Goal: Task Accomplishment & Management: Manage account settings

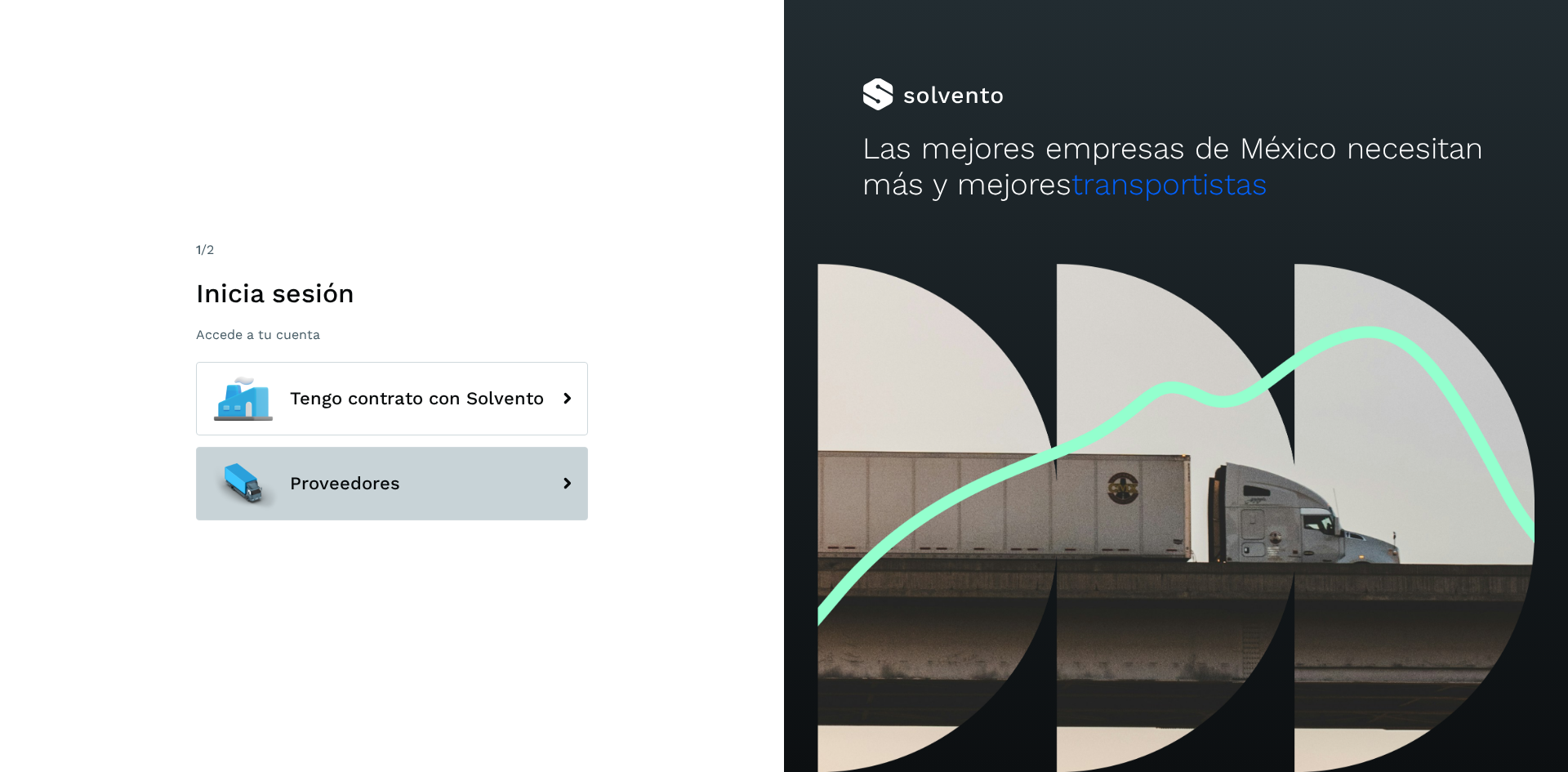
click at [388, 480] on span "Proveedores" at bounding box center [345, 483] width 110 height 20
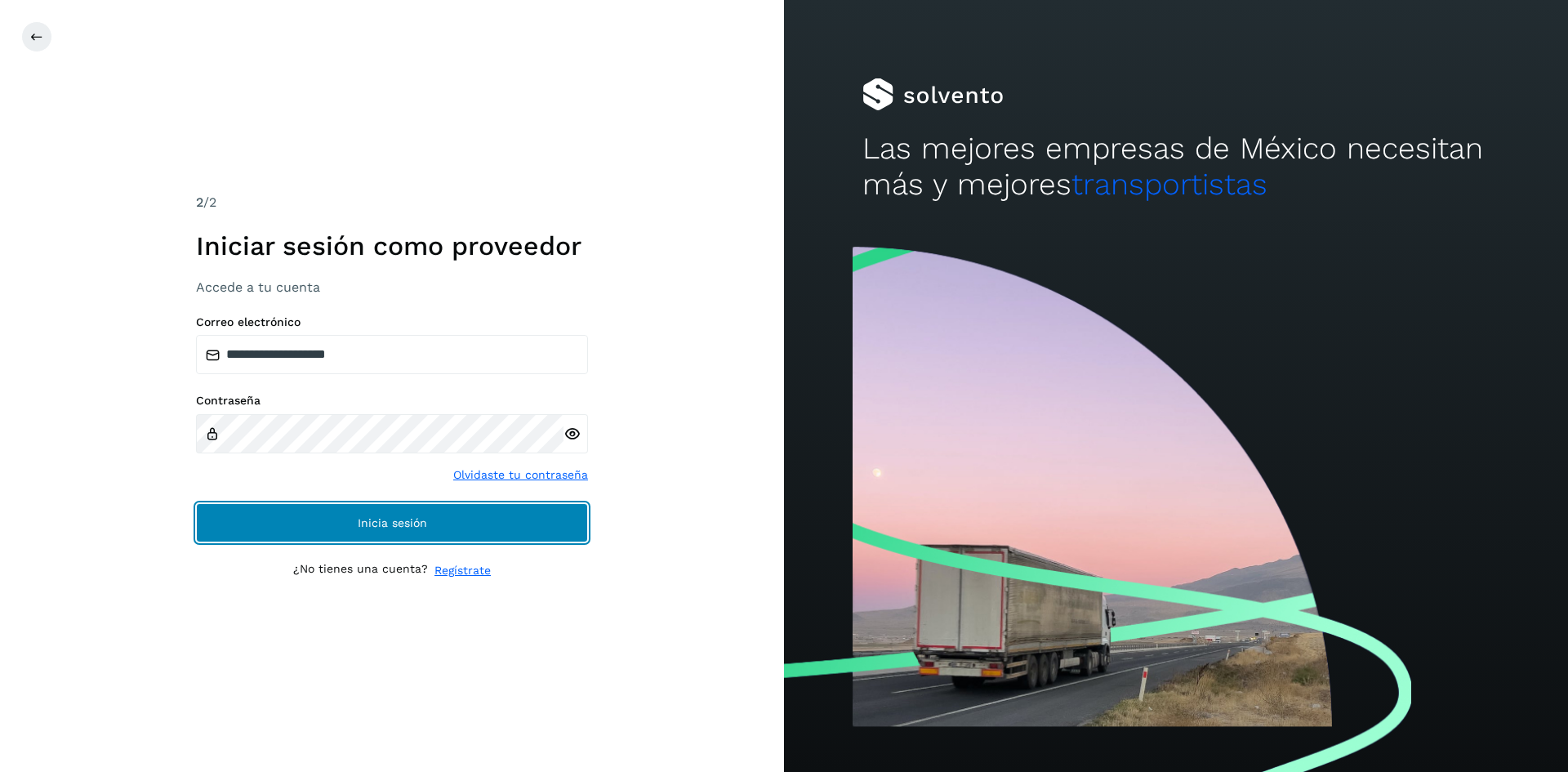
click at [432, 526] on button "Inicia sesión" at bounding box center [392, 523] width 392 height 39
click at [402, 522] on span "Inicia sesión" at bounding box center [392, 522] width 69 height 11
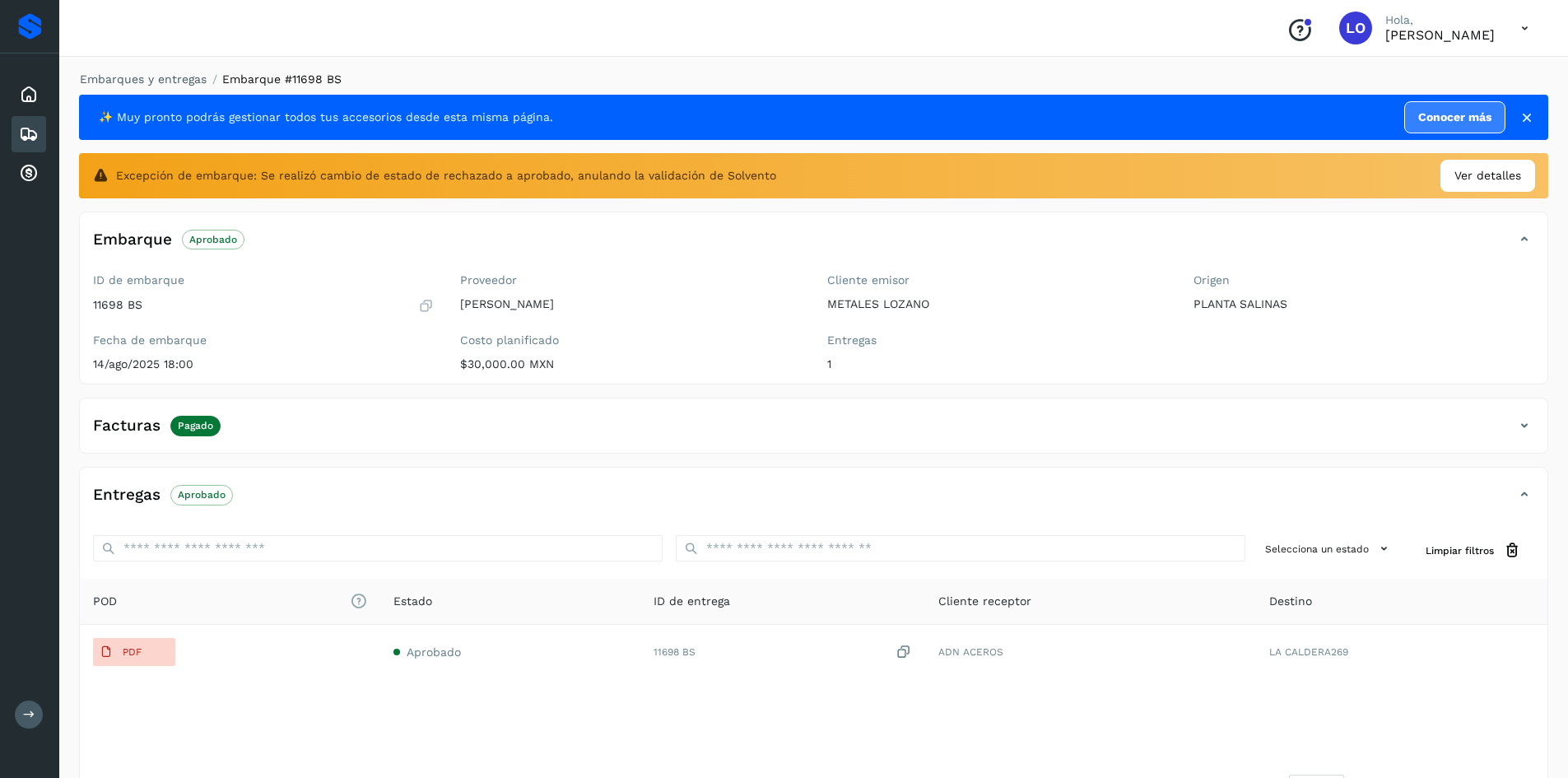
click at [1531, 117] on icon at bounding box center [1526, 117] width 16 height 16
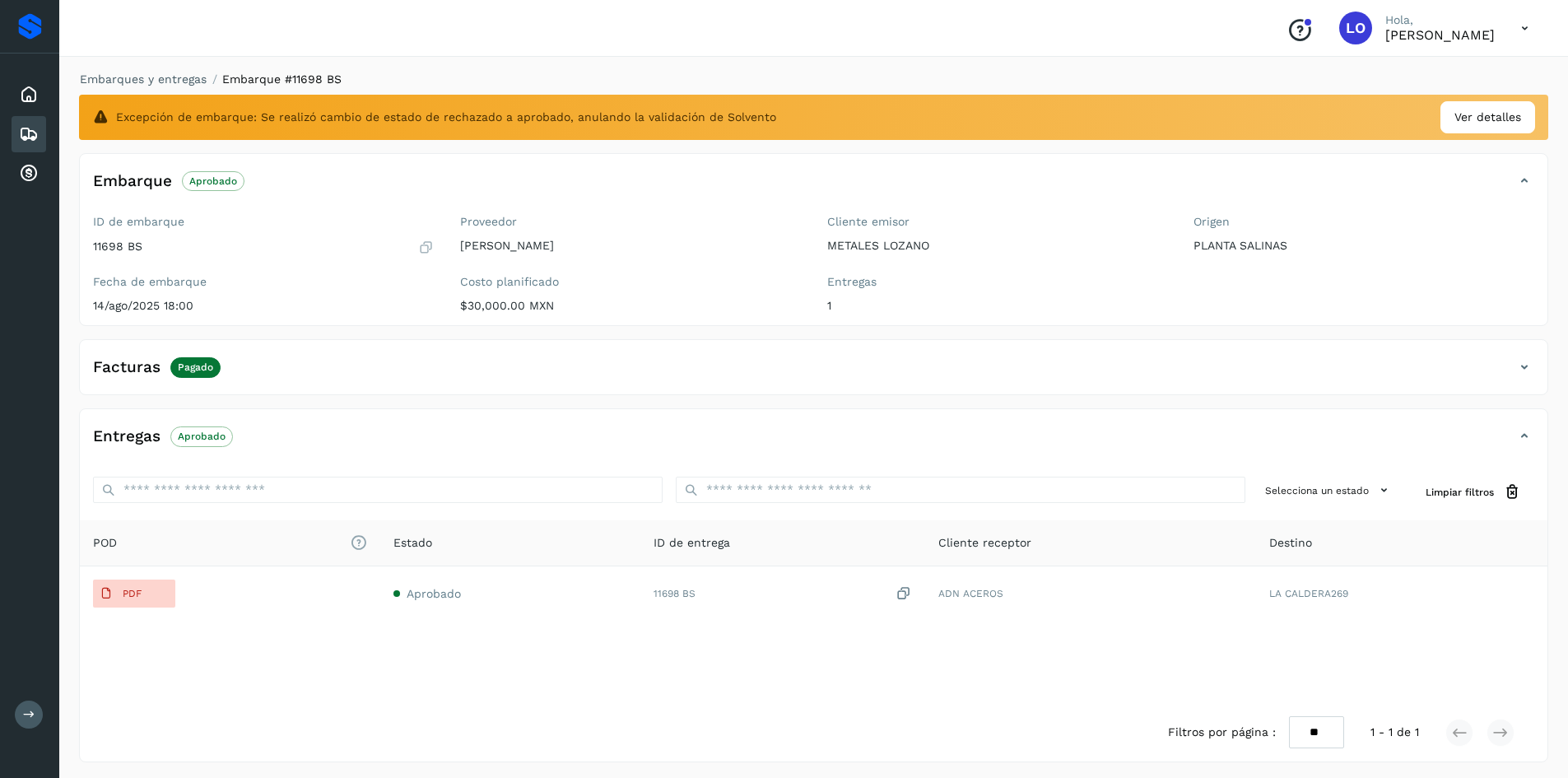
click at [31, 136] on icon at bounding box center [28, 134] width 20 height 20
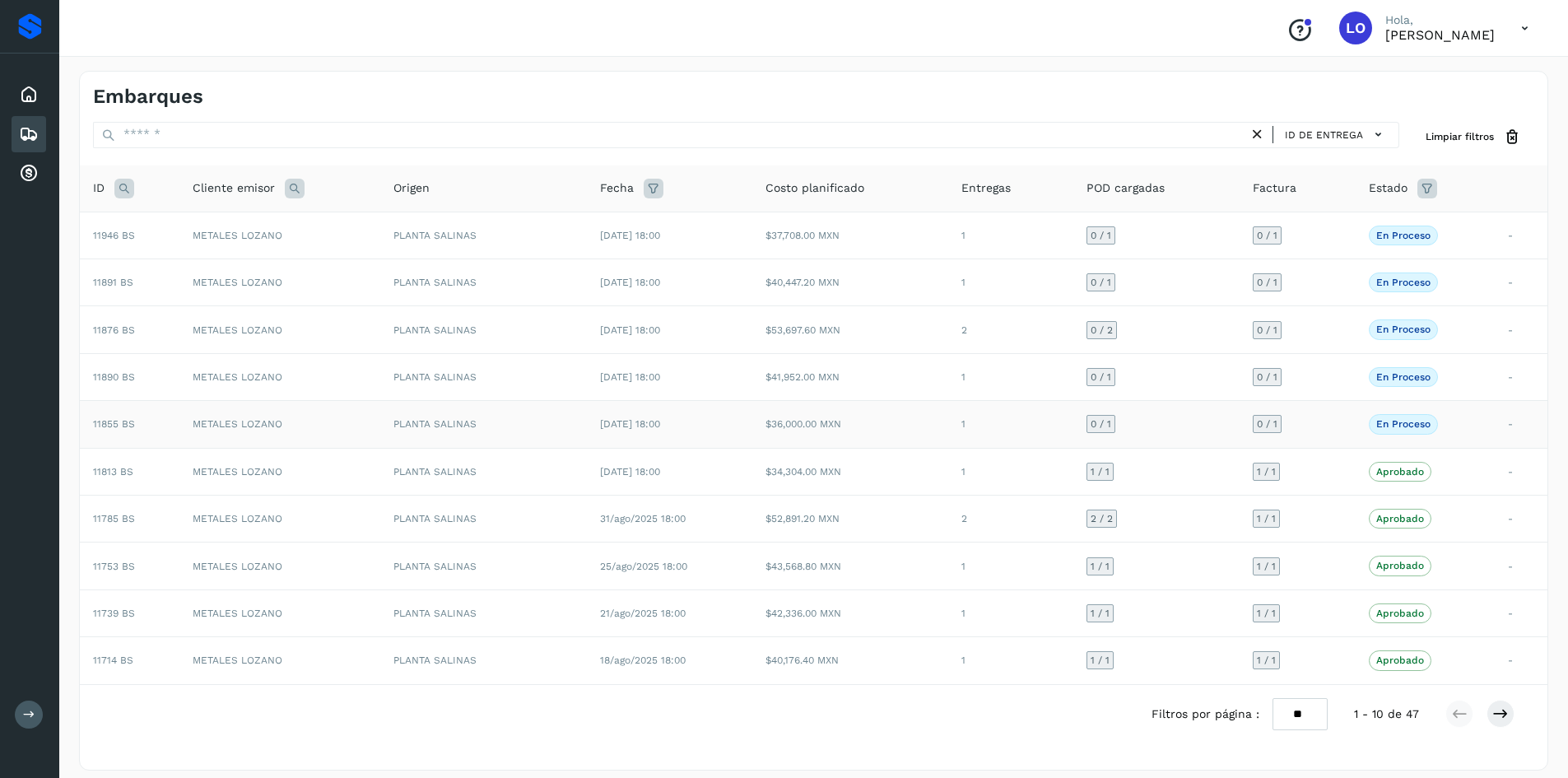
click at [1481, 425] on td "En proceso La validación de [GEOGRAPHIC_DATA] para este embarque ha sido anulad…" at bounding box center [1424, 424] width 139 height 47
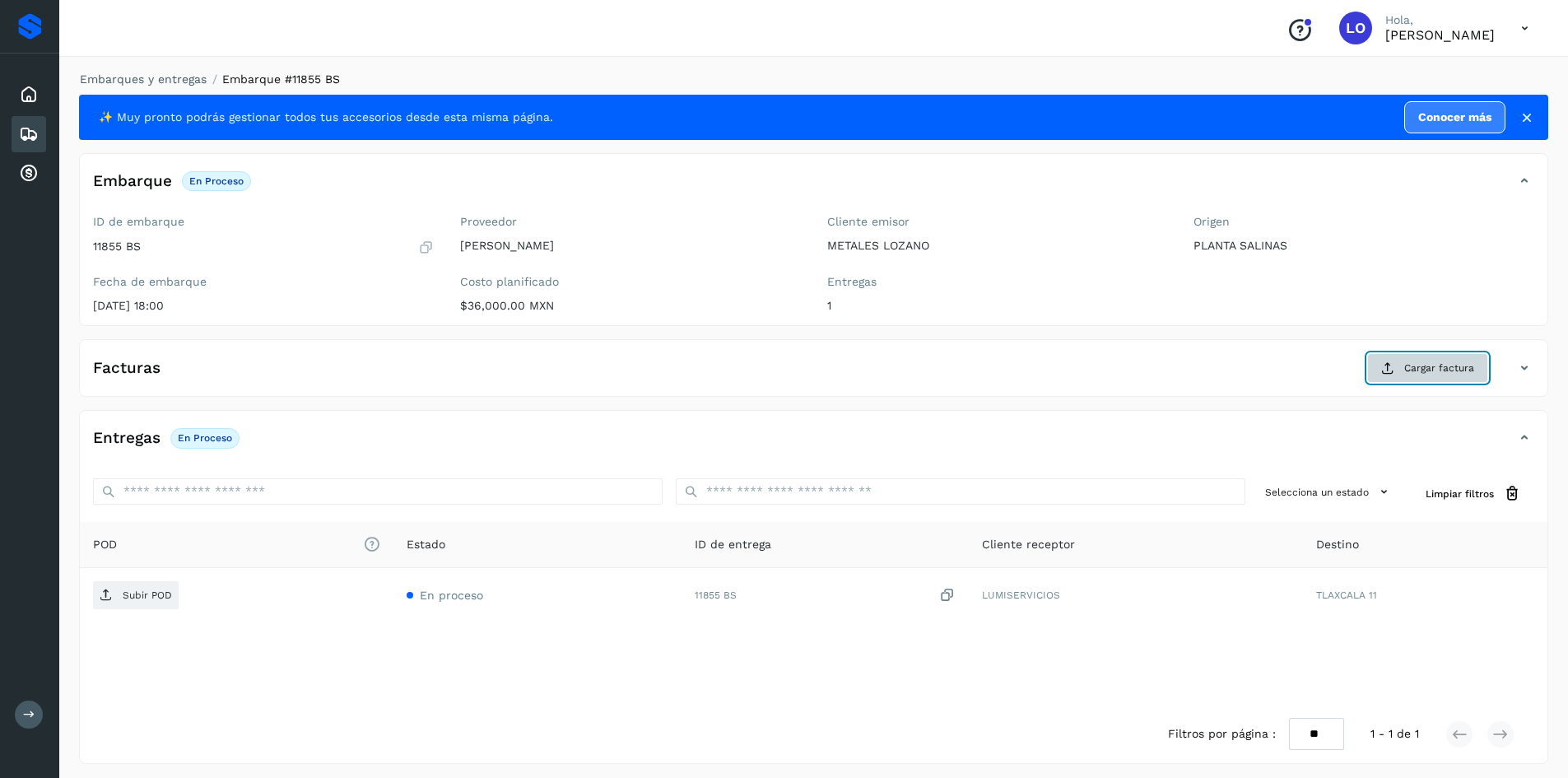
click at [1435, 367] on span "Cargar factura" at bounding box center [1439, 367] width 70 height 15
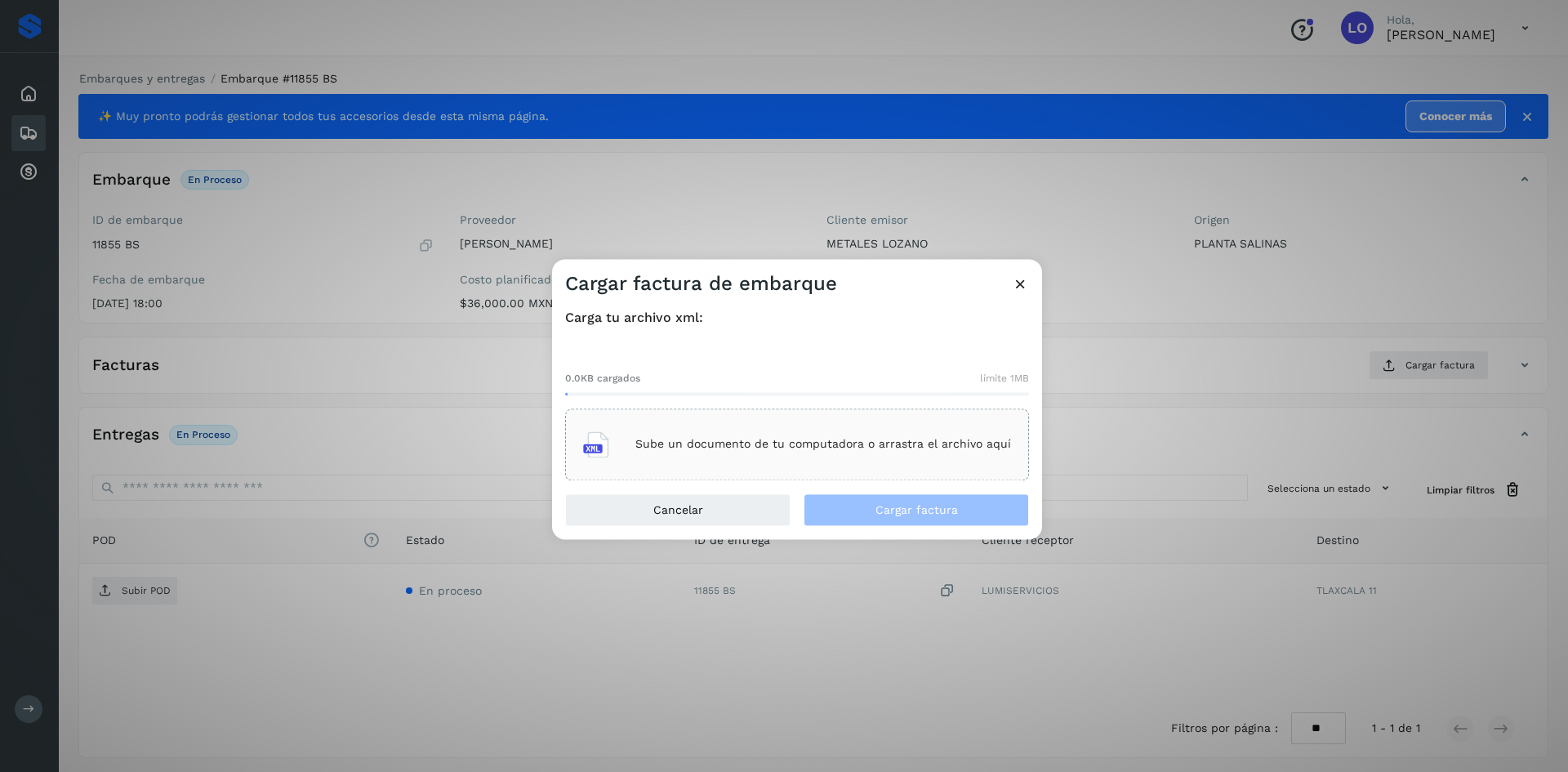
click at [707, 438] on p "Sube un documento de tu computadora o arrastra el archivo aquí" at bounding box center [823, 444] width 376 height 14
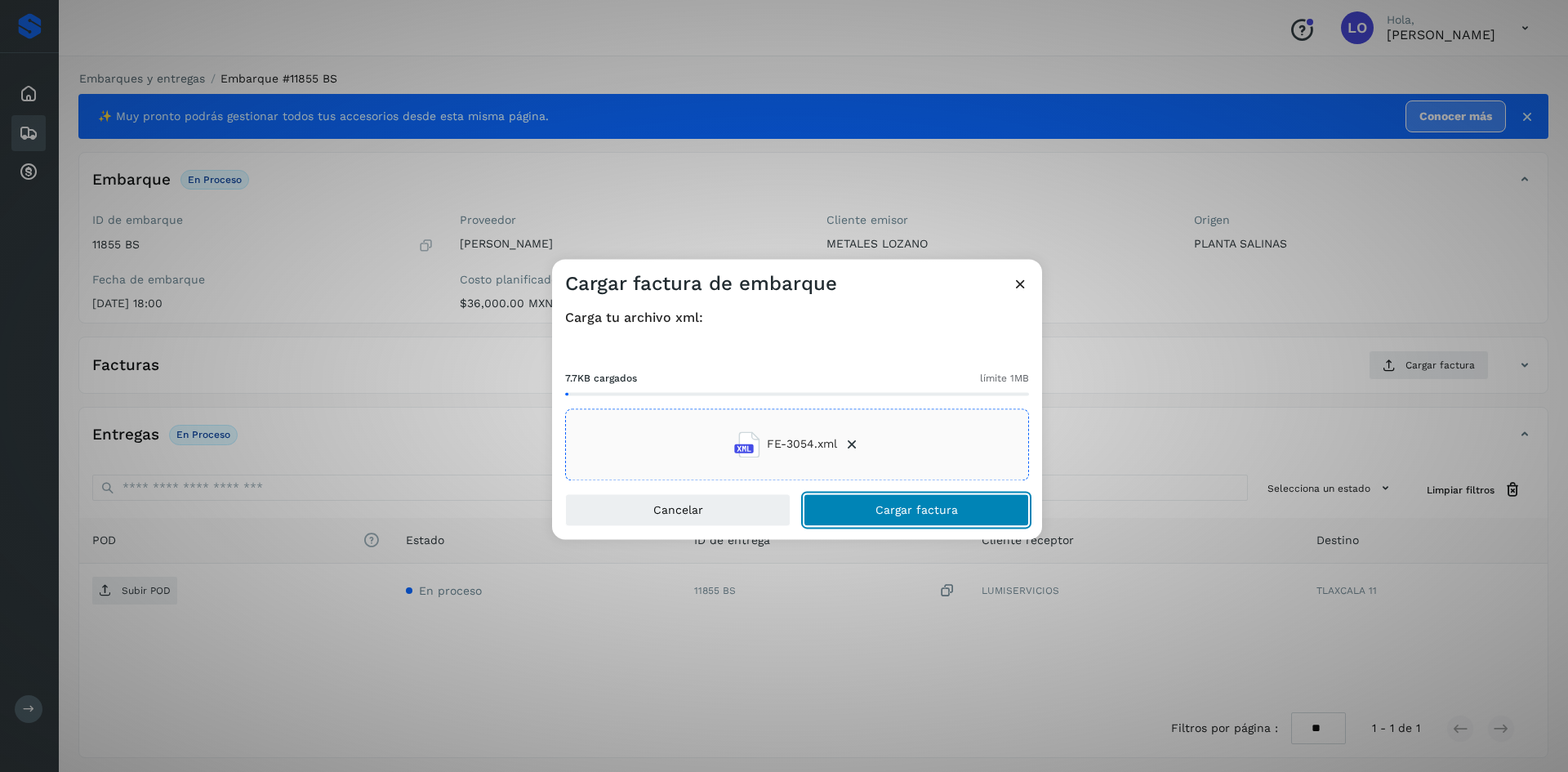
click at [904, 514] on span "Cargar factura" at bounding box center [917, 509] width 82 height 11
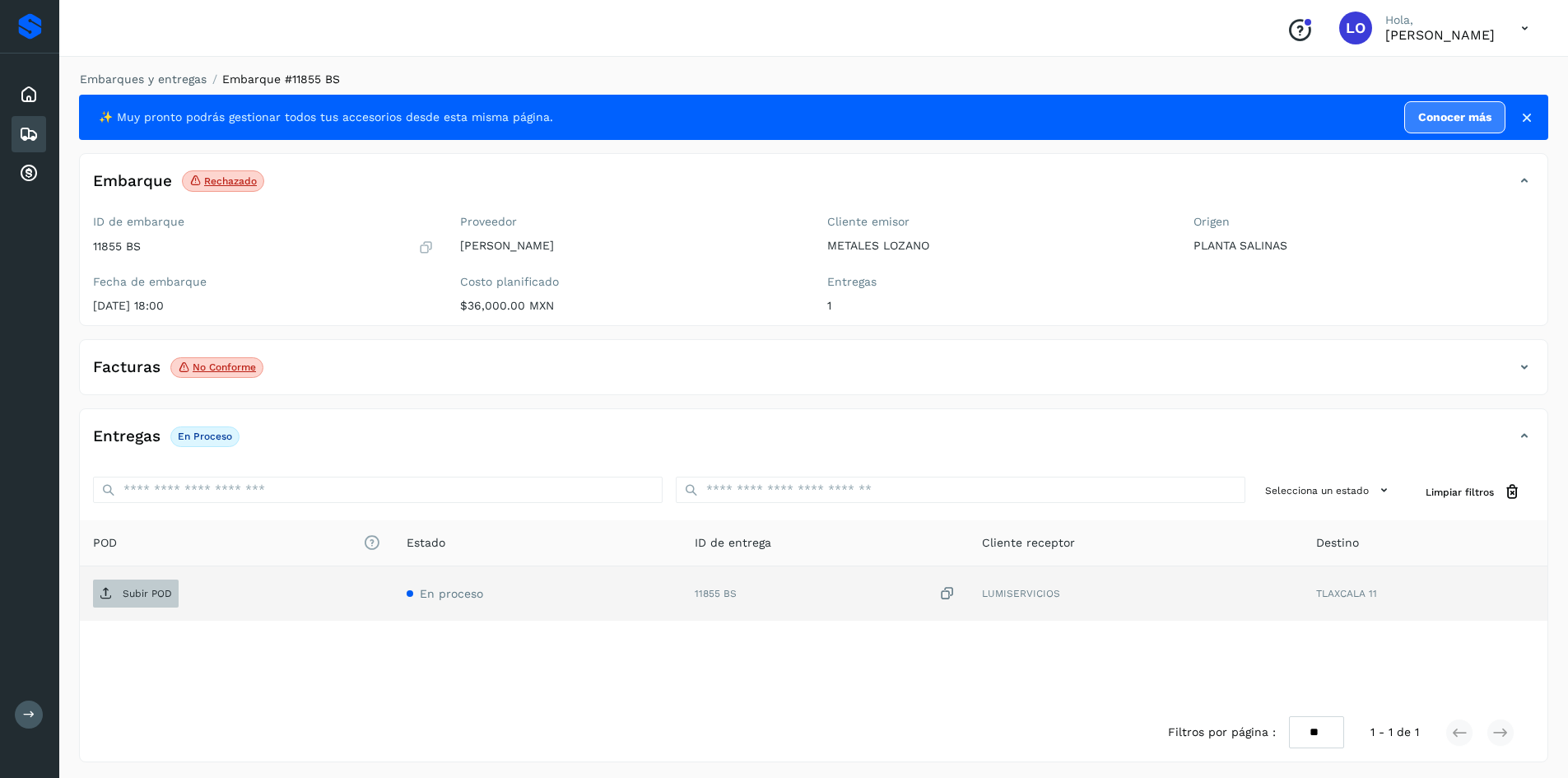
click at [153, 585] on span "Subir POD" at bounding box center [135, 593] width 85 height 27
click at [12, 139] on div "Embarques" at bounding box center [28, 135] width 34 height 36
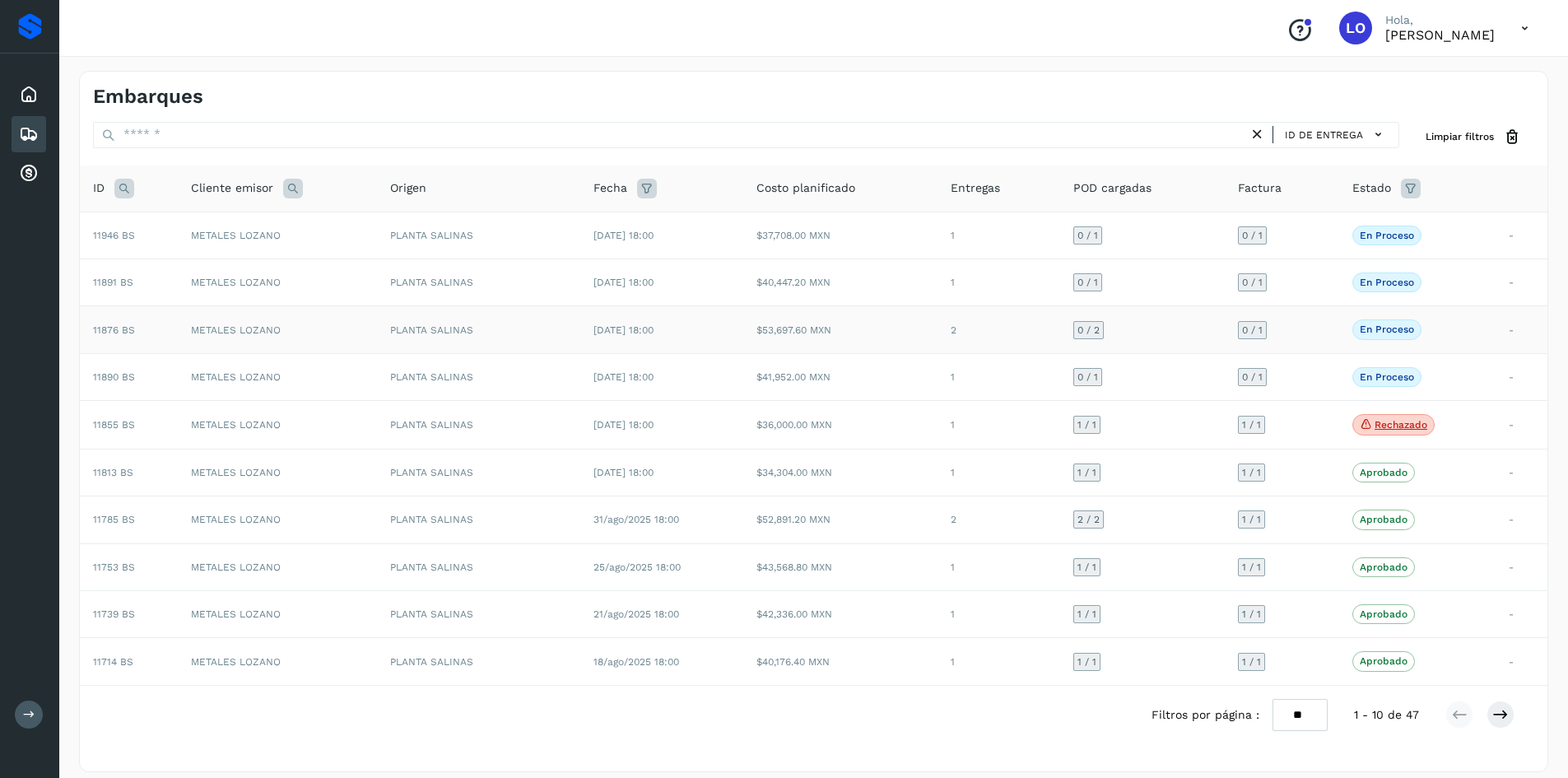
click at [1494, 328] on td "En proceso La validación de [GEOGRAPHIC_DATA] para este embarque ha sido anulad…" at bounding box center [1416, 329] width 156 height 47
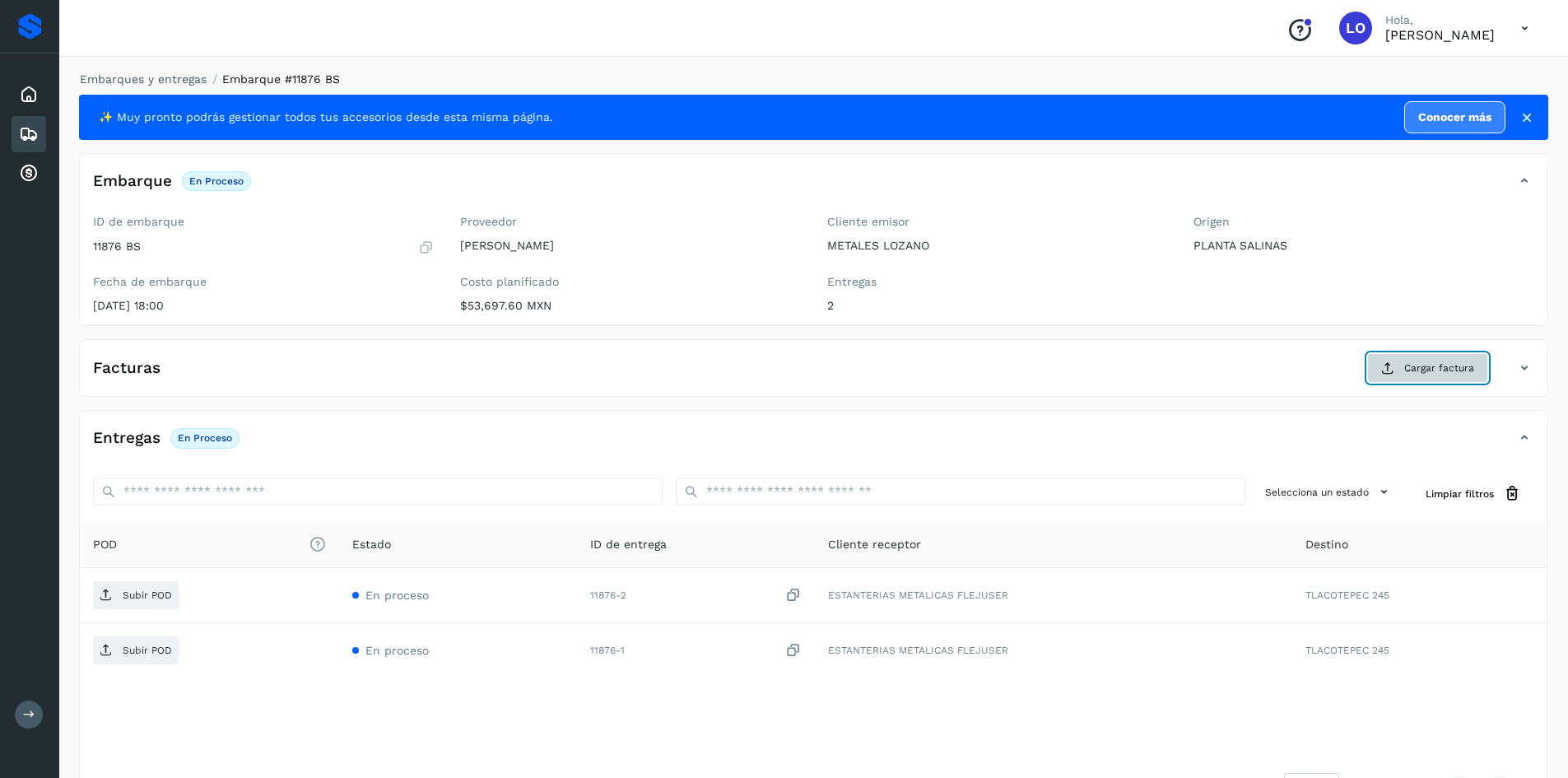
click at [1426, 368] on span "Cargar factura" at bounding box center [1439, 367] width 70 height 15
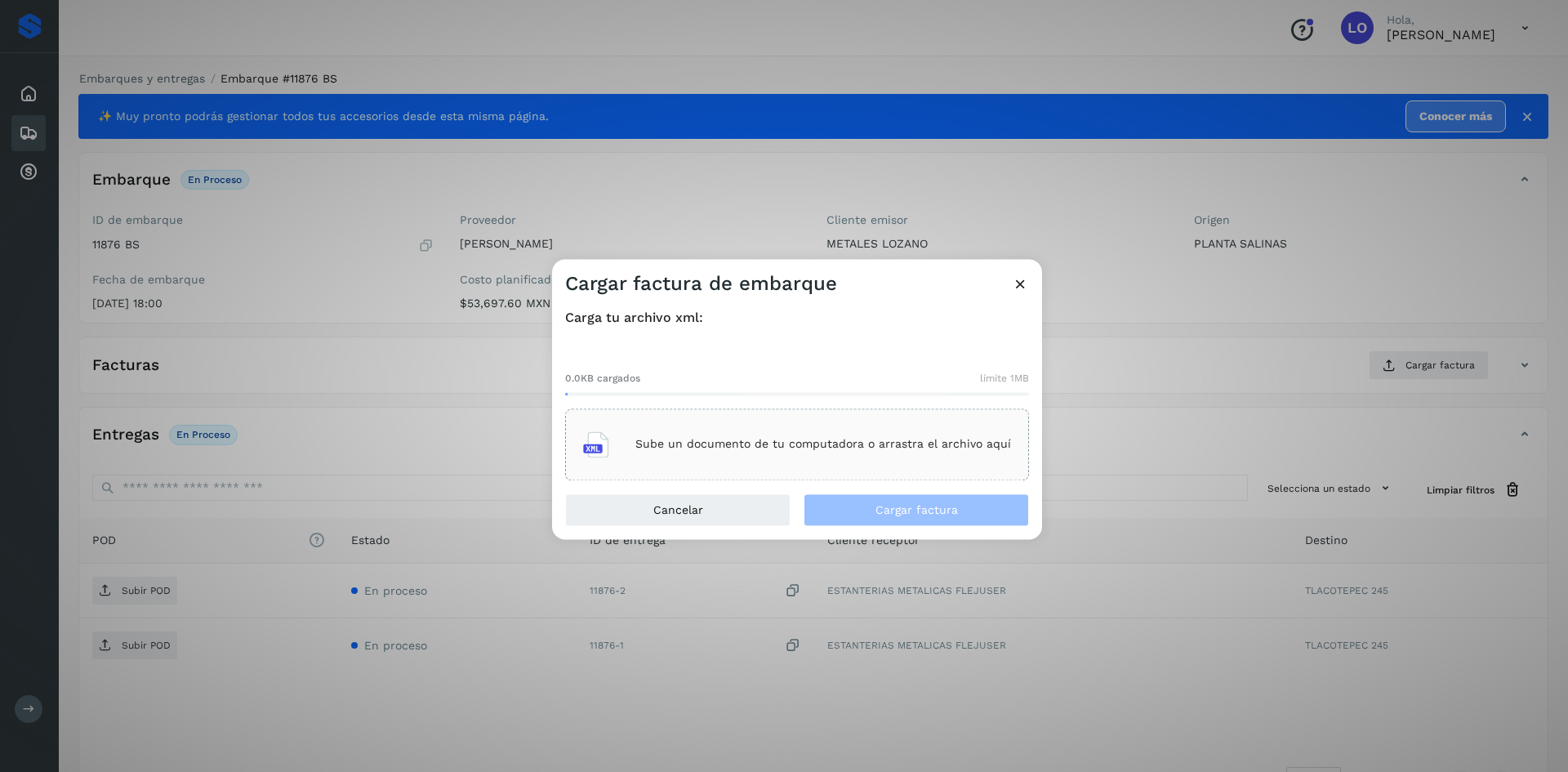
click at [655, 448] on p "Sube un documento de tu computadora o arrastra el archivo aquí" at bounding box center [823, 444] width 376 height 14
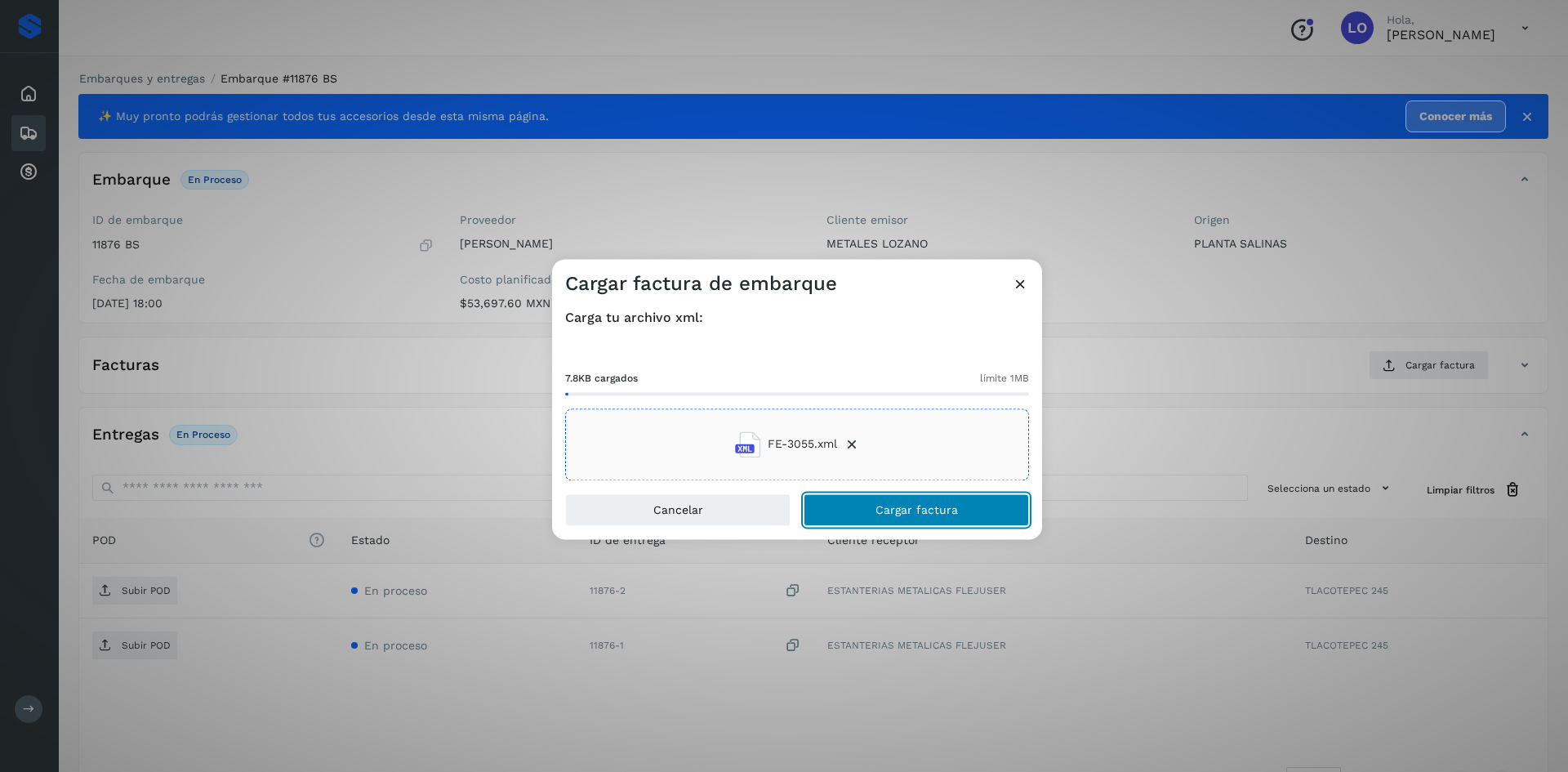
click at [882, 504] on span "Cargar factura" at bounding box center [917, 509] width 82 height 11
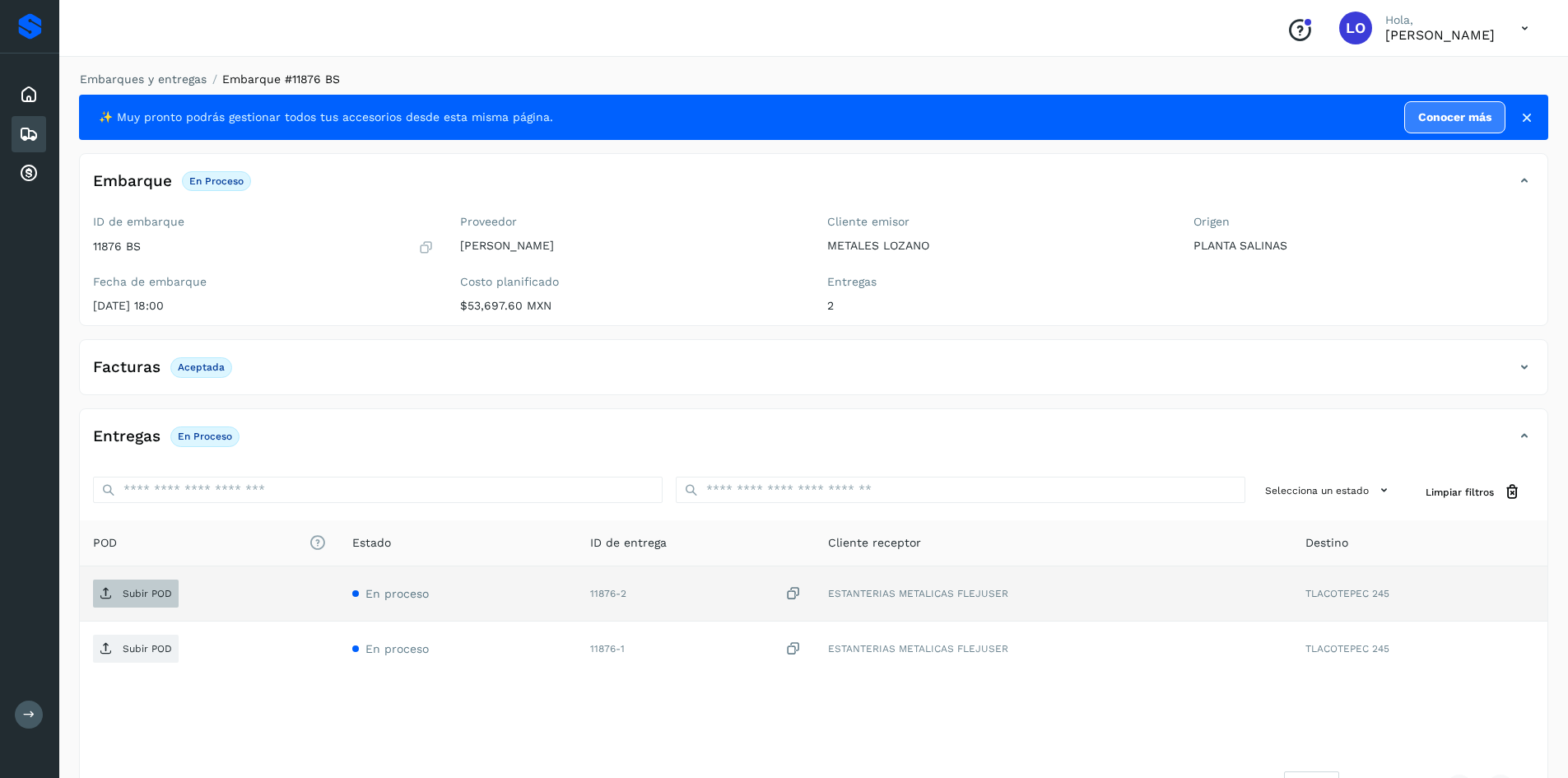
click at [135, 589] on p "Subir POD" at bounding box center [147, 593] width 49 height 11
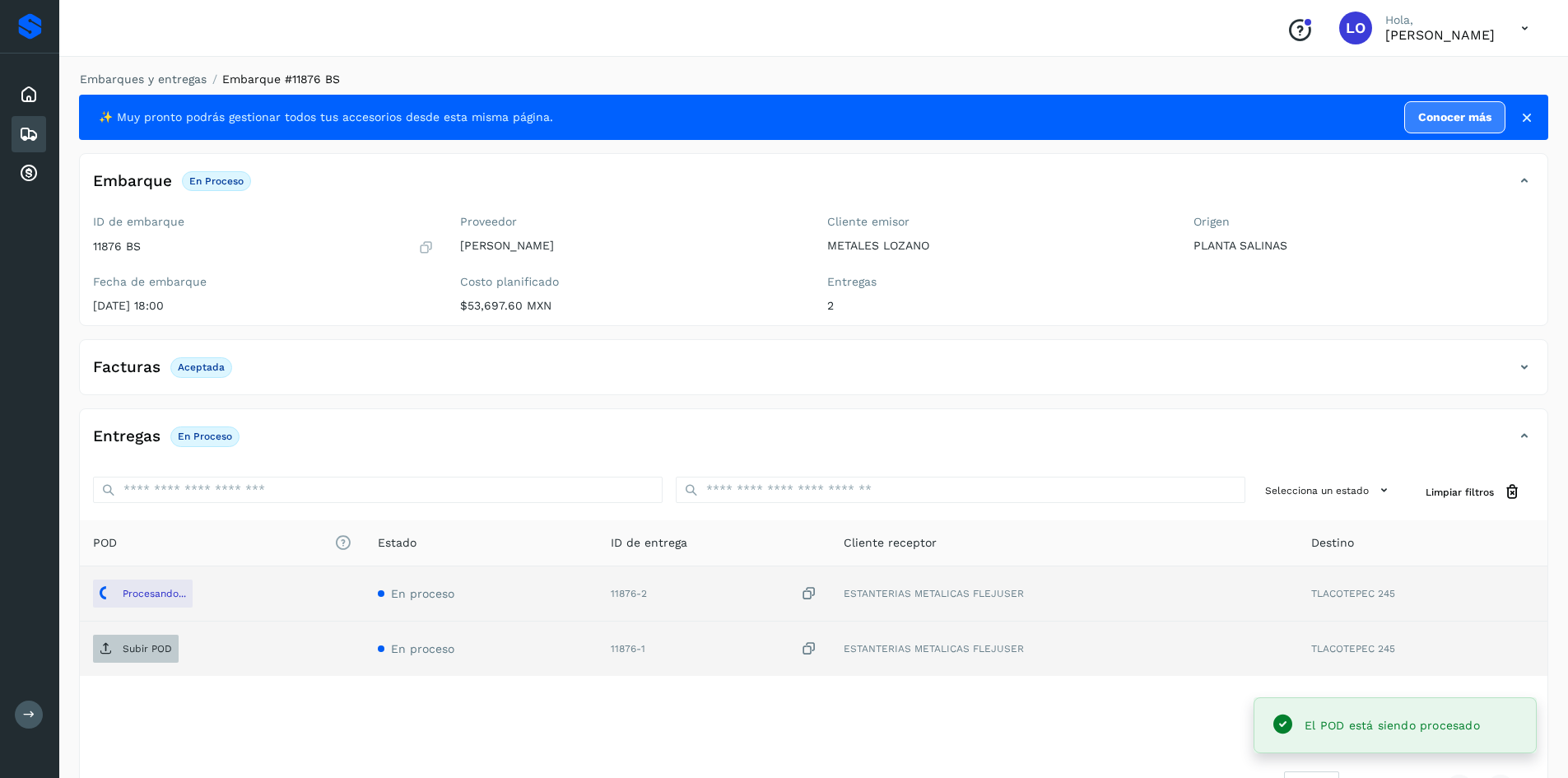
click at [132, 653] on p "Subir POD" at bounding box center [147, 648] width 49 height 11
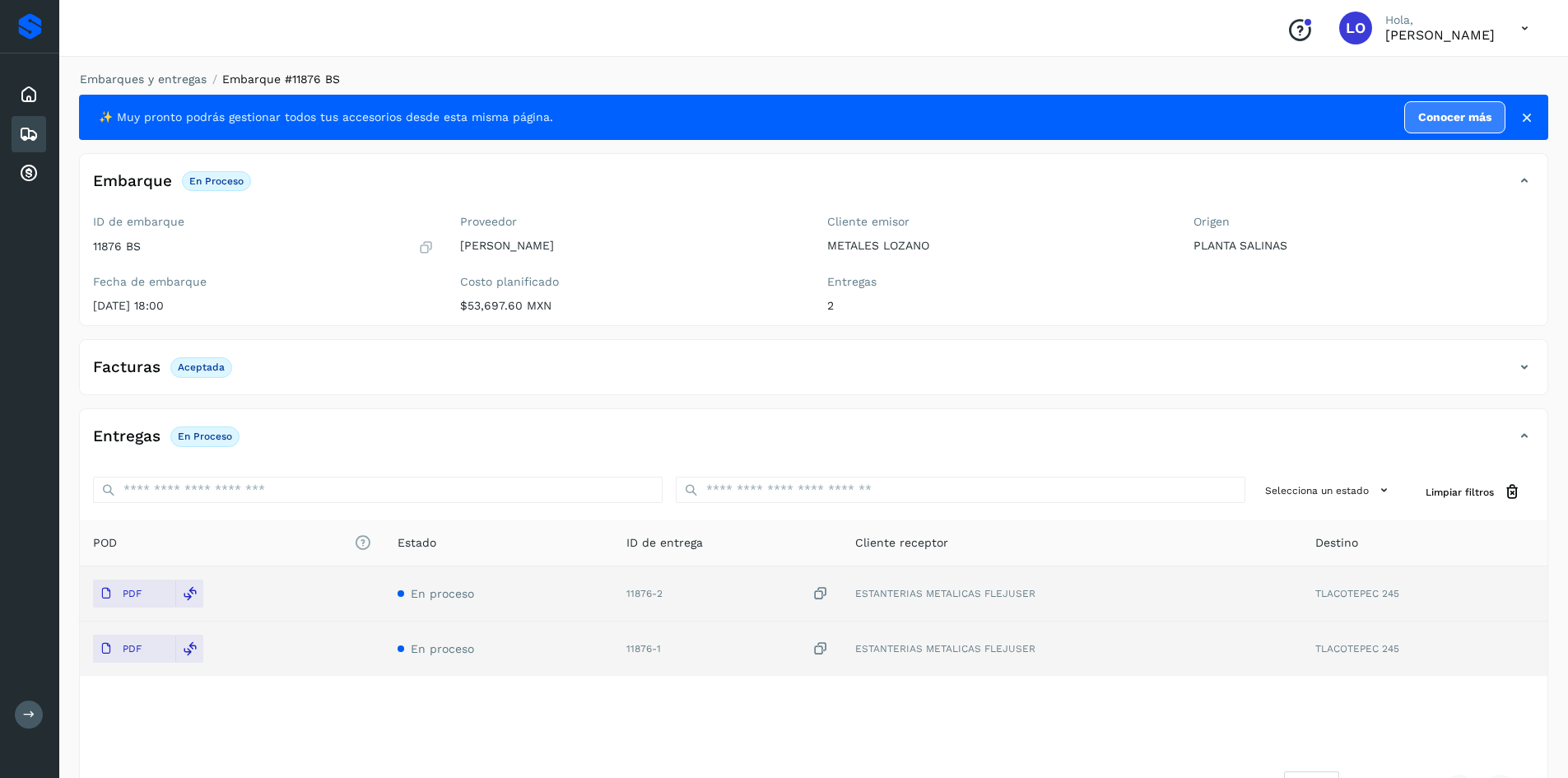
click at [29, 134] on icon at bounding box center [28, 134] width 20 height 20
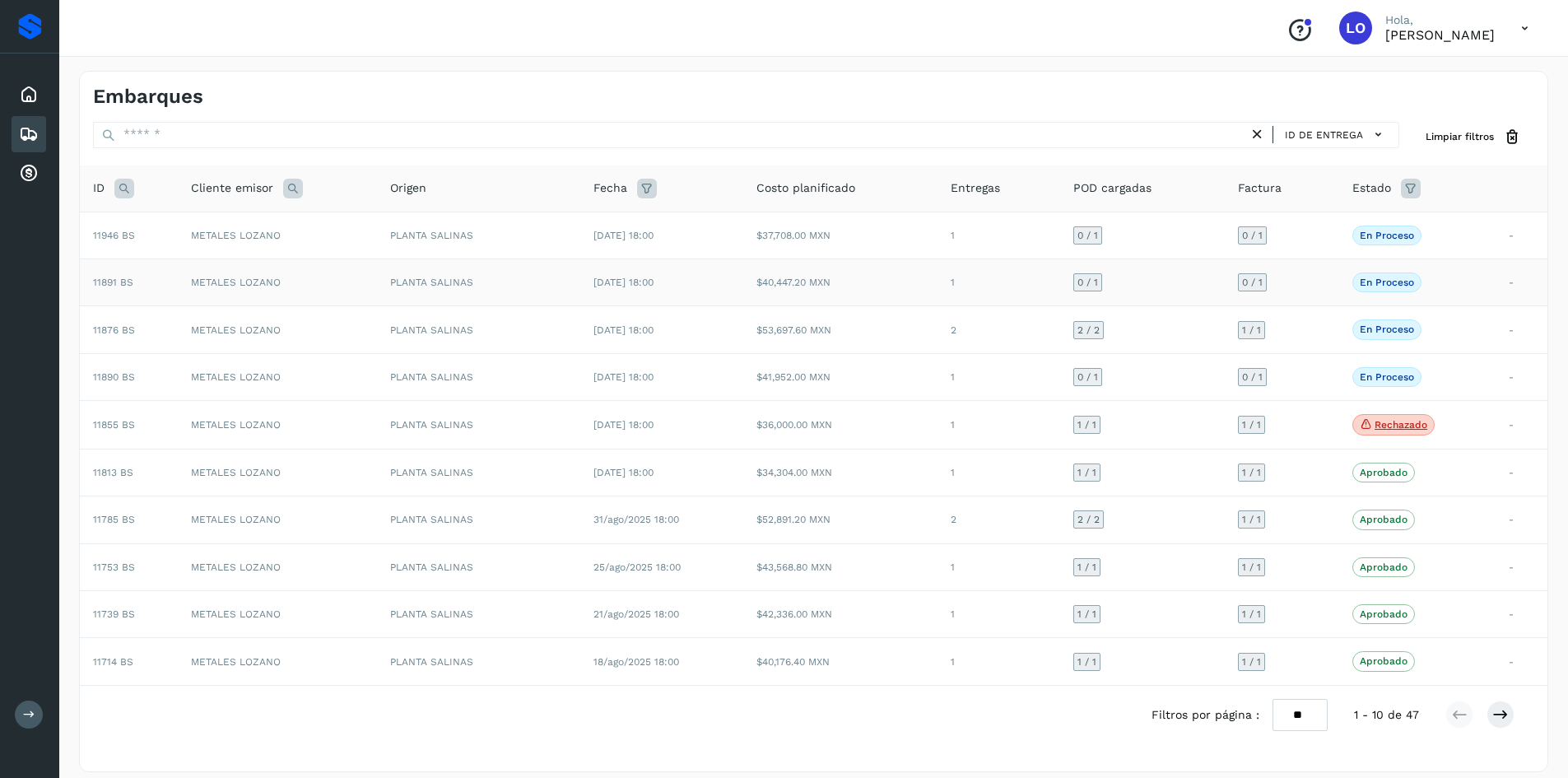
click at [1496, 282] on td "-" at bounding box center [1521, 283] width 52 height 47
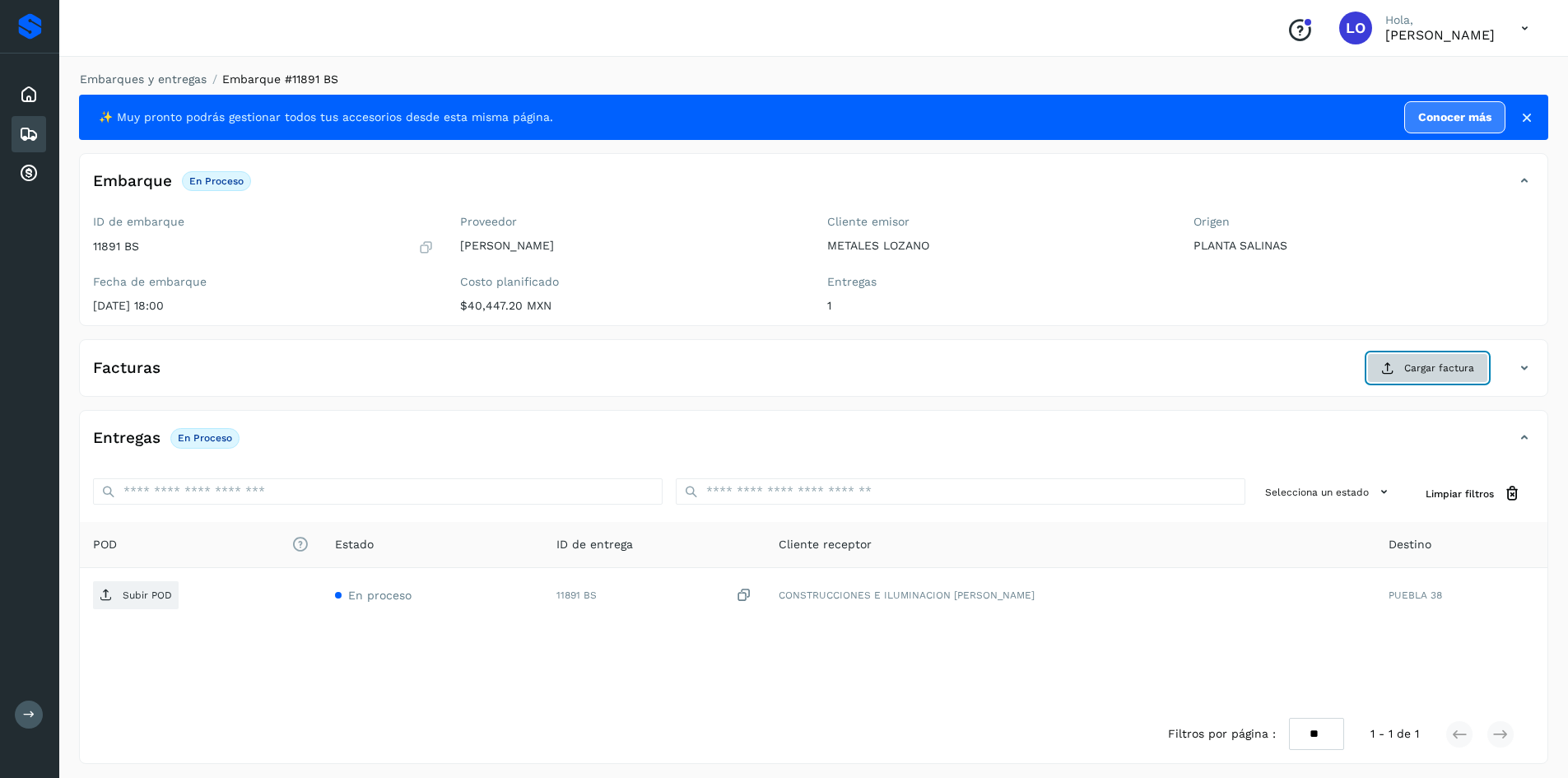
click at [1406, 364] on span "Cargar factura" at bounding box center [1439, 367] width 70 height 15
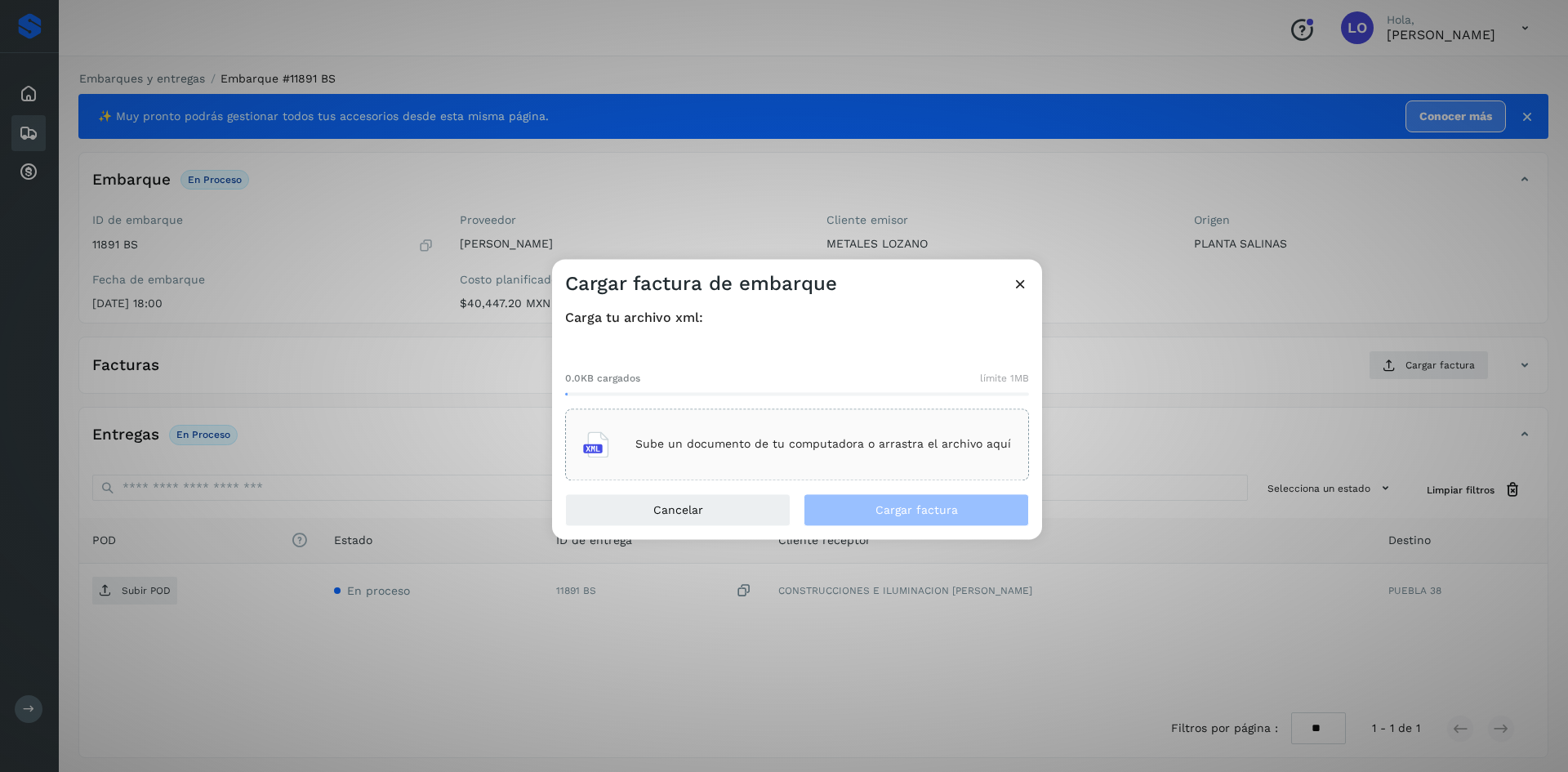
click at [789, 446] on p "Sube un documento de tu computadora o arrastra el archivo aquí" at bounding box center [823, 444] width 376 height 14
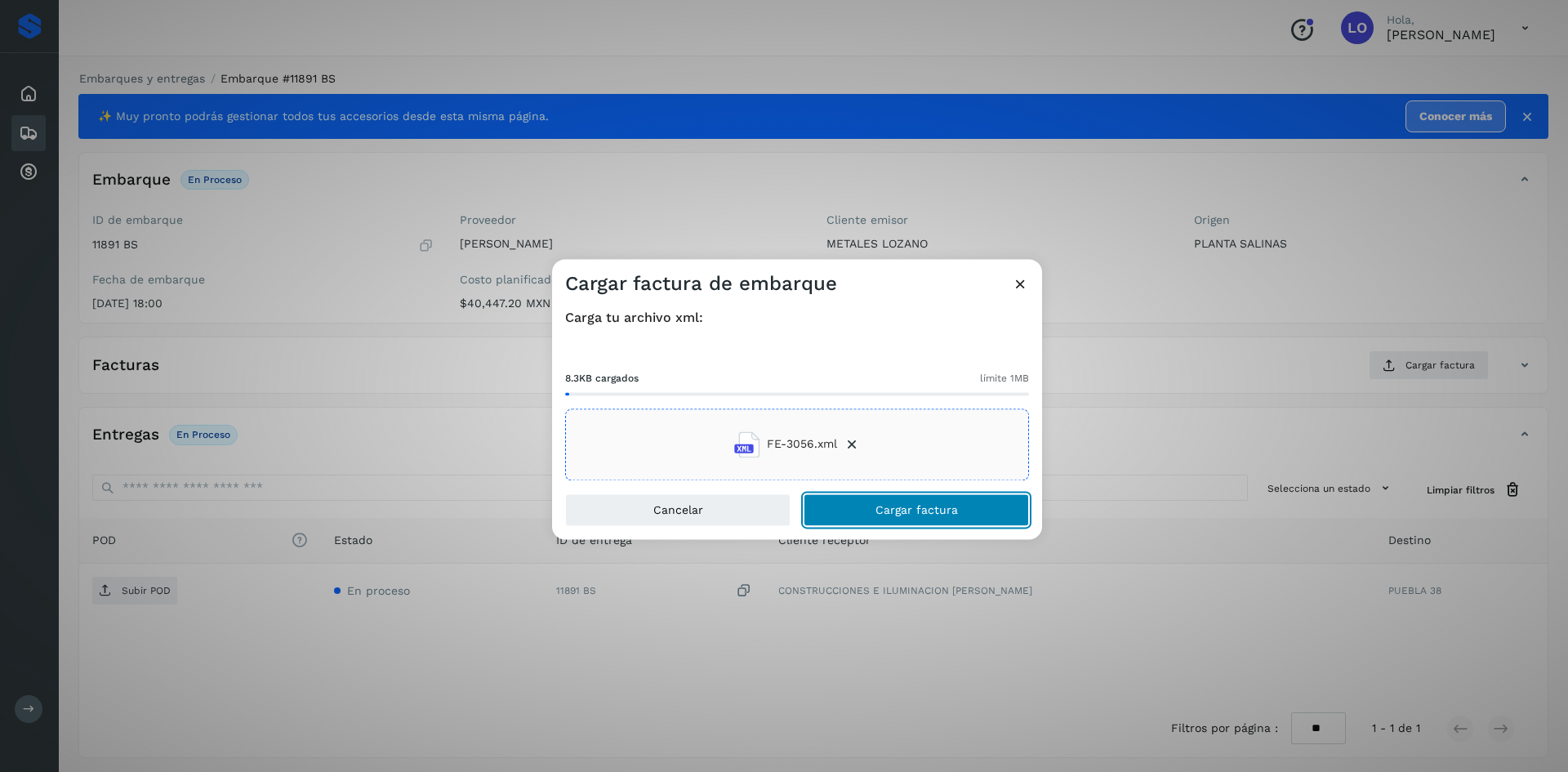
click at [904, 509] on span "Cargar factura" at bounding box center [917, 509] width 82 height 11
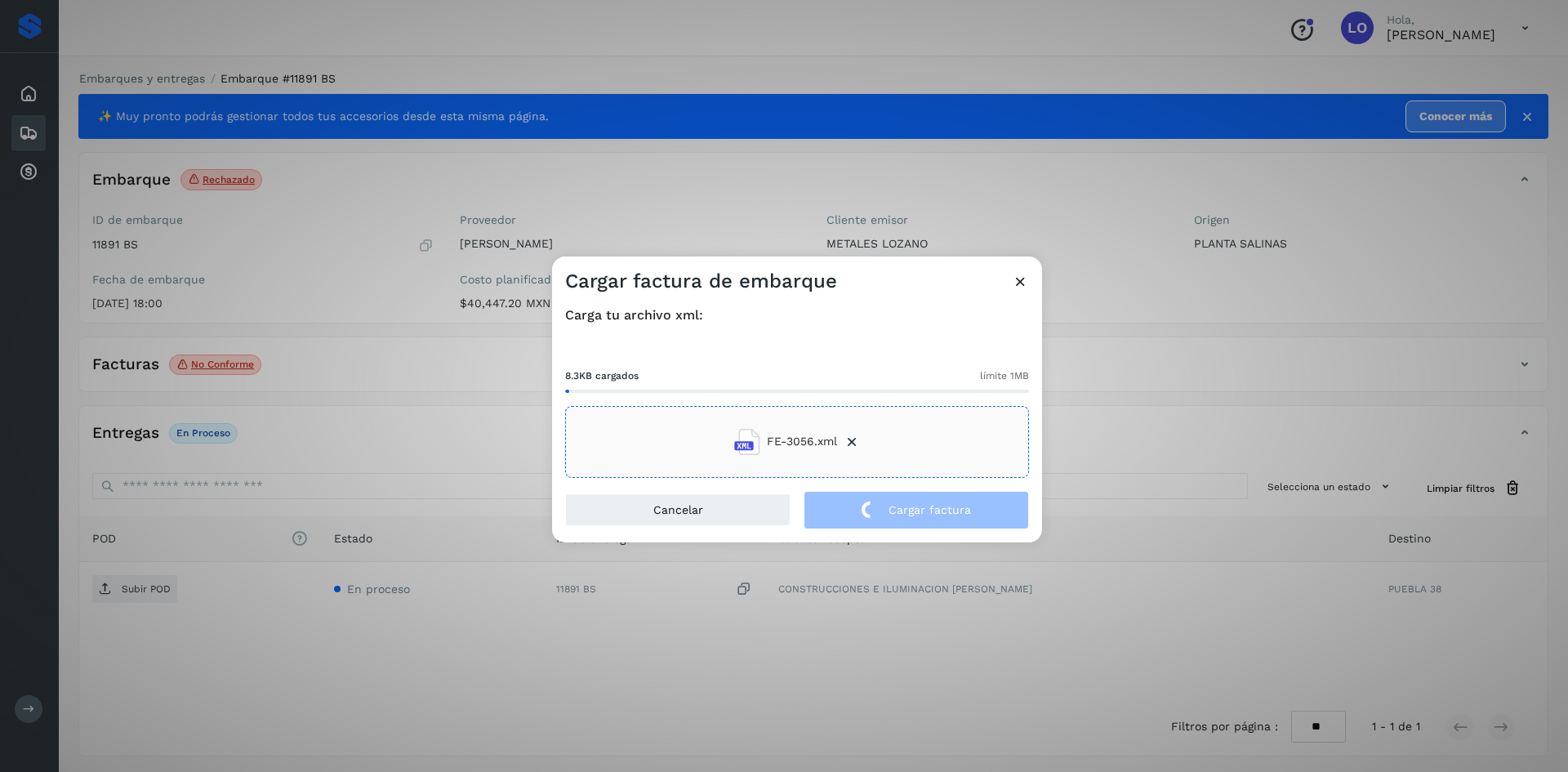
click at [1027, 282] on icon at bounding box center [1020, 282] width 17 height 17
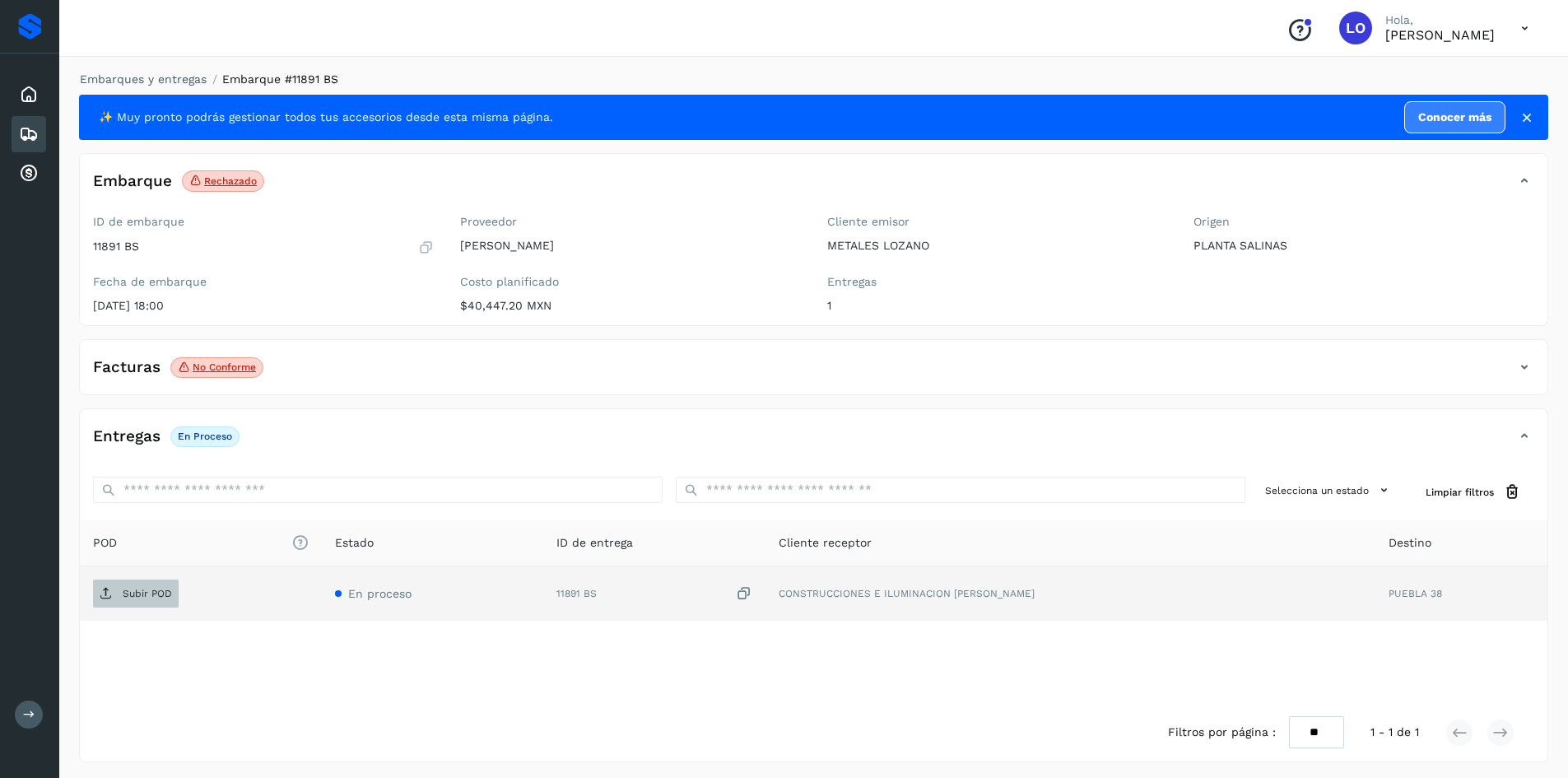
click at [159, 587] on p "Subir POD" at bounding box center [147, 593] width 49 height 11
click at [30, 135] on icon at bounding box center [28, 134] width 20 height 20
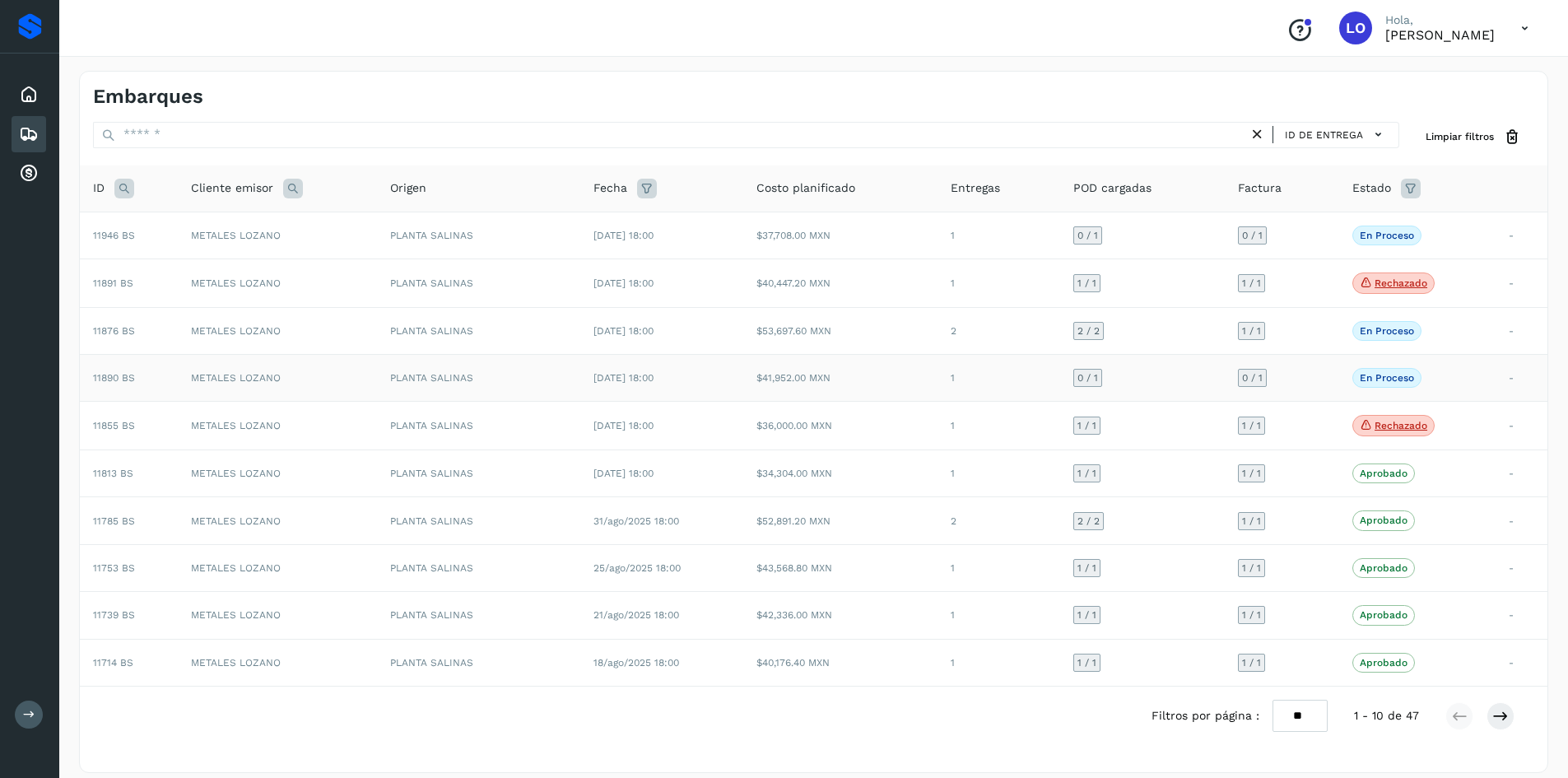
click at [1479, 382] on div "En proceso La validación de [GEOGRAPHIC_DATA] para este embarque ha sido anulad…" at bounding box center [1417, 378] width 130 height 20
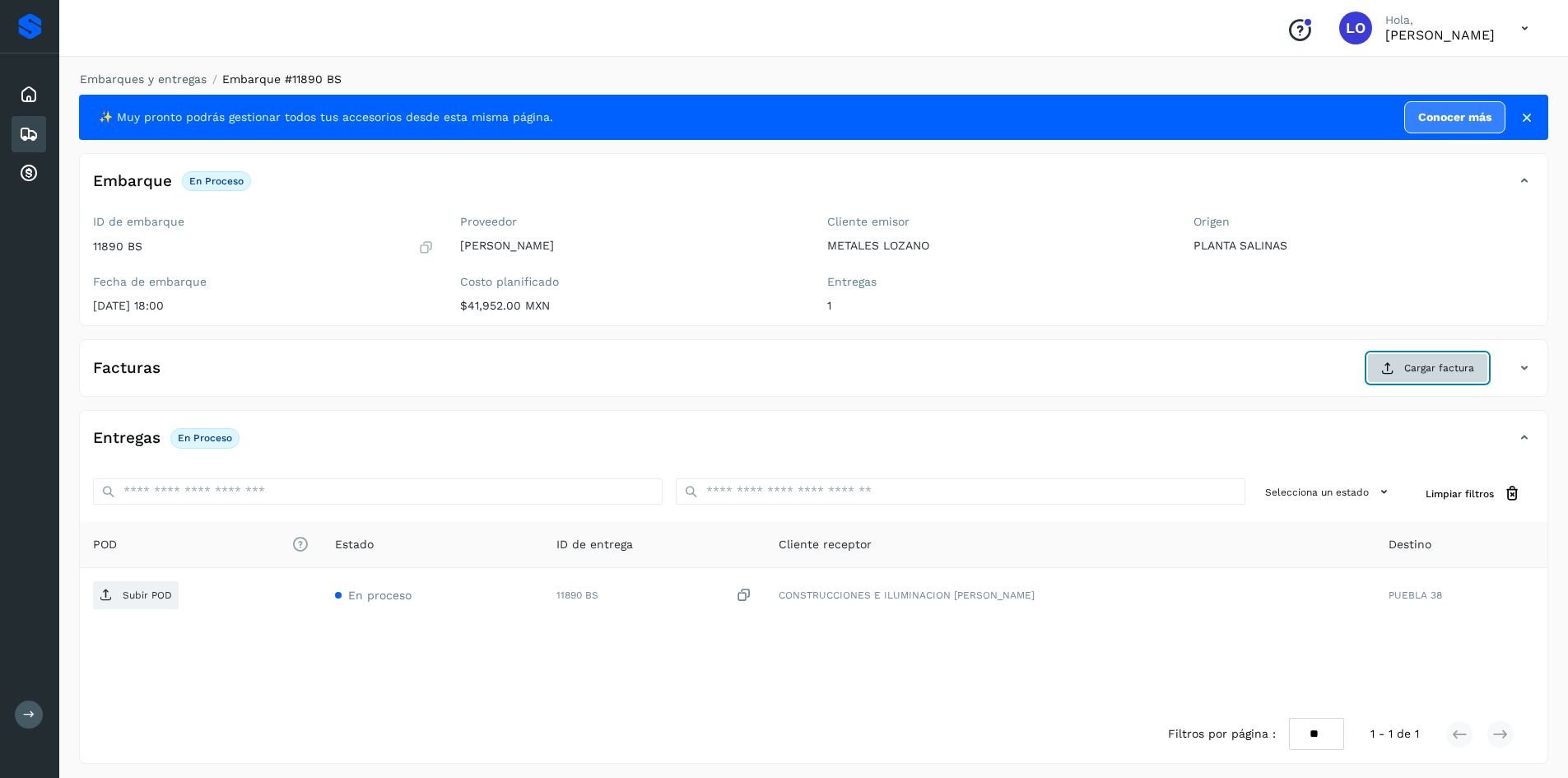
click at [1417, 367] on span "Cargar factura" at bounding box center [1439, 367] width 70 height 15
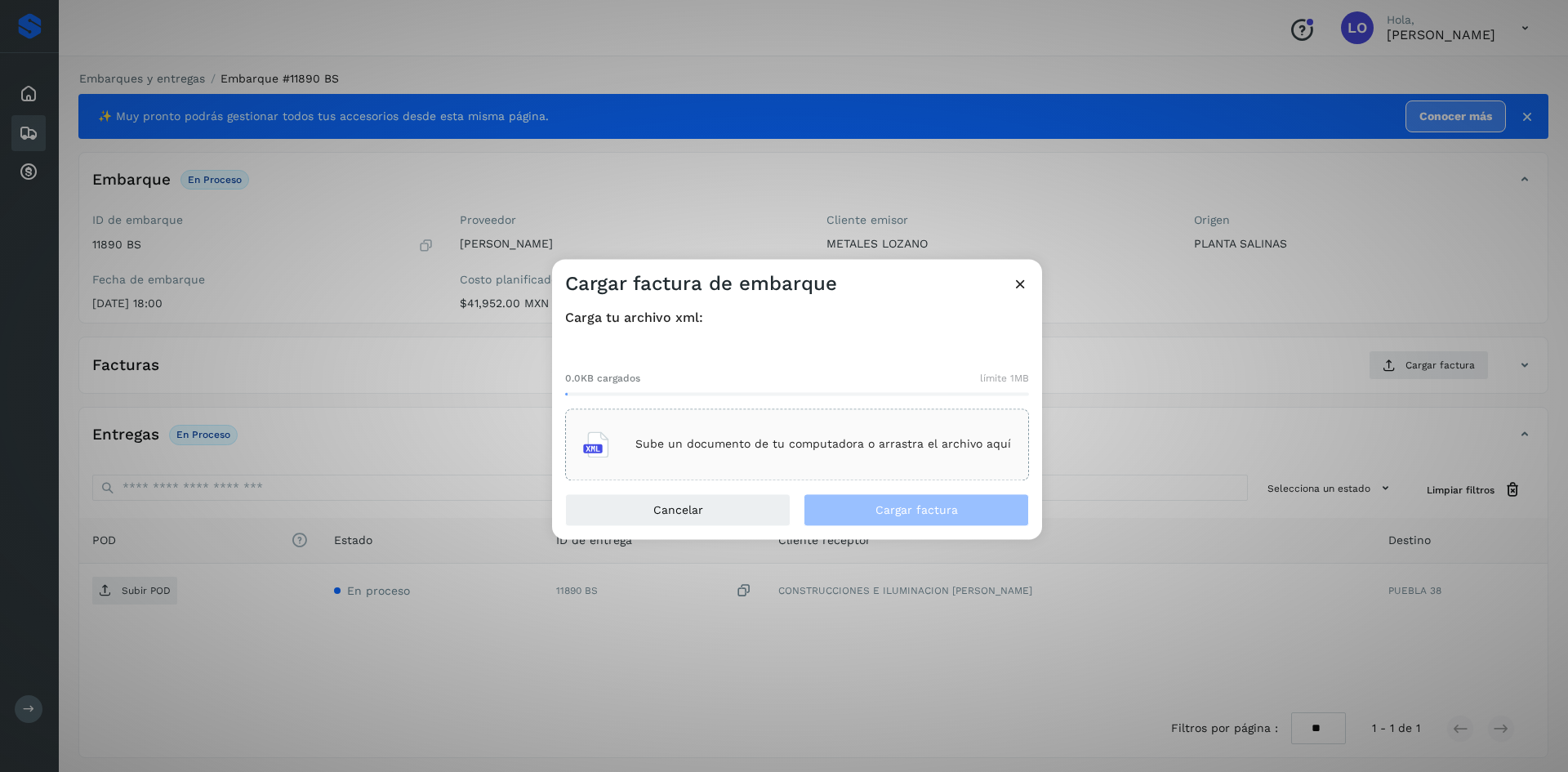
click at [812, 458] on div "Sube un documento de tu computadora o arrastra el archivo aquí" at bounding box center [797, 444] width 428 height 45
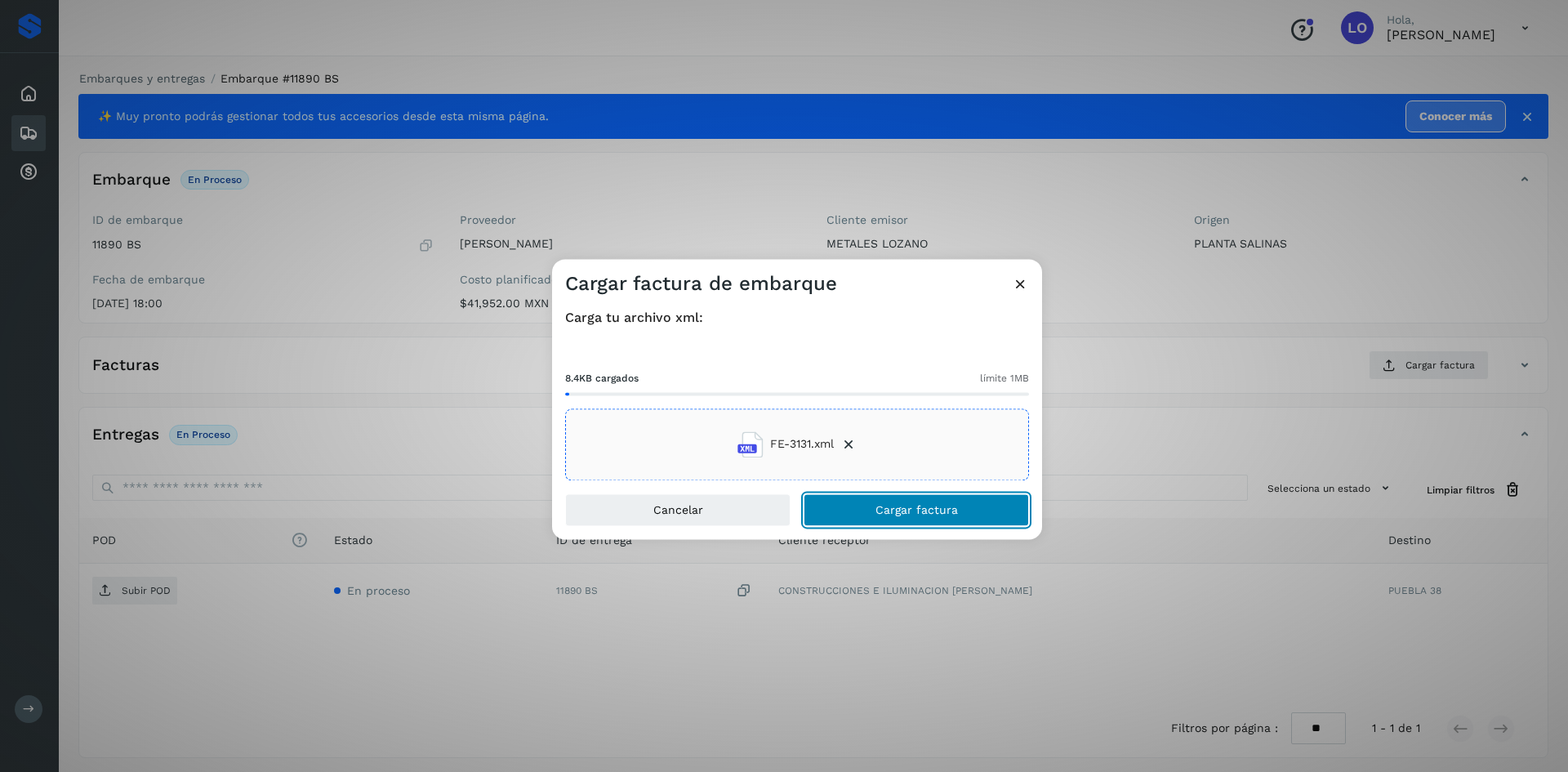
click at [941, 507] on span "Cargar factura" at bounding box center [917, 509] width 82 height 11
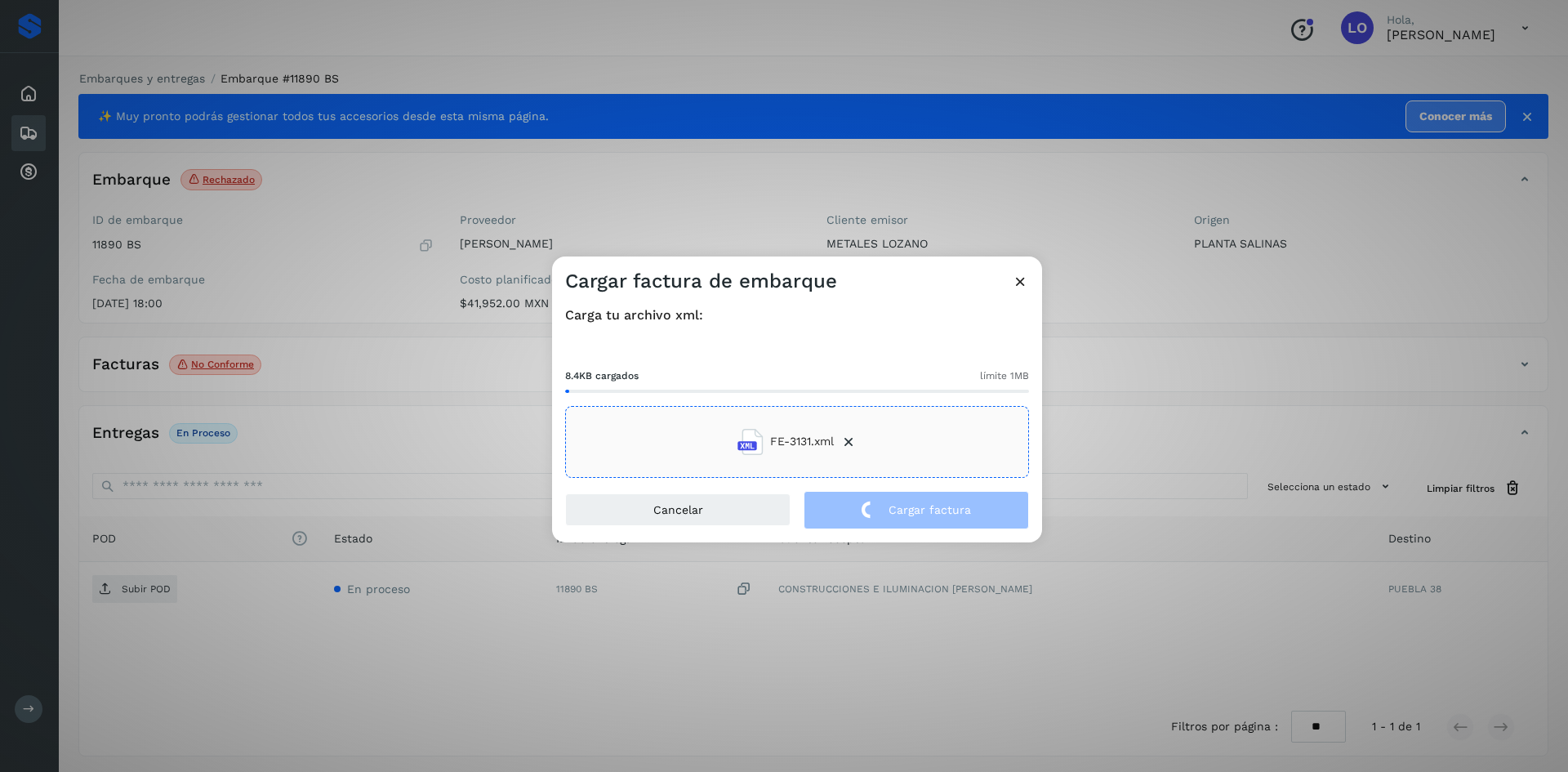
click at [1016, 281] on icon at bounding box center [1020, 282] width 17 height 17
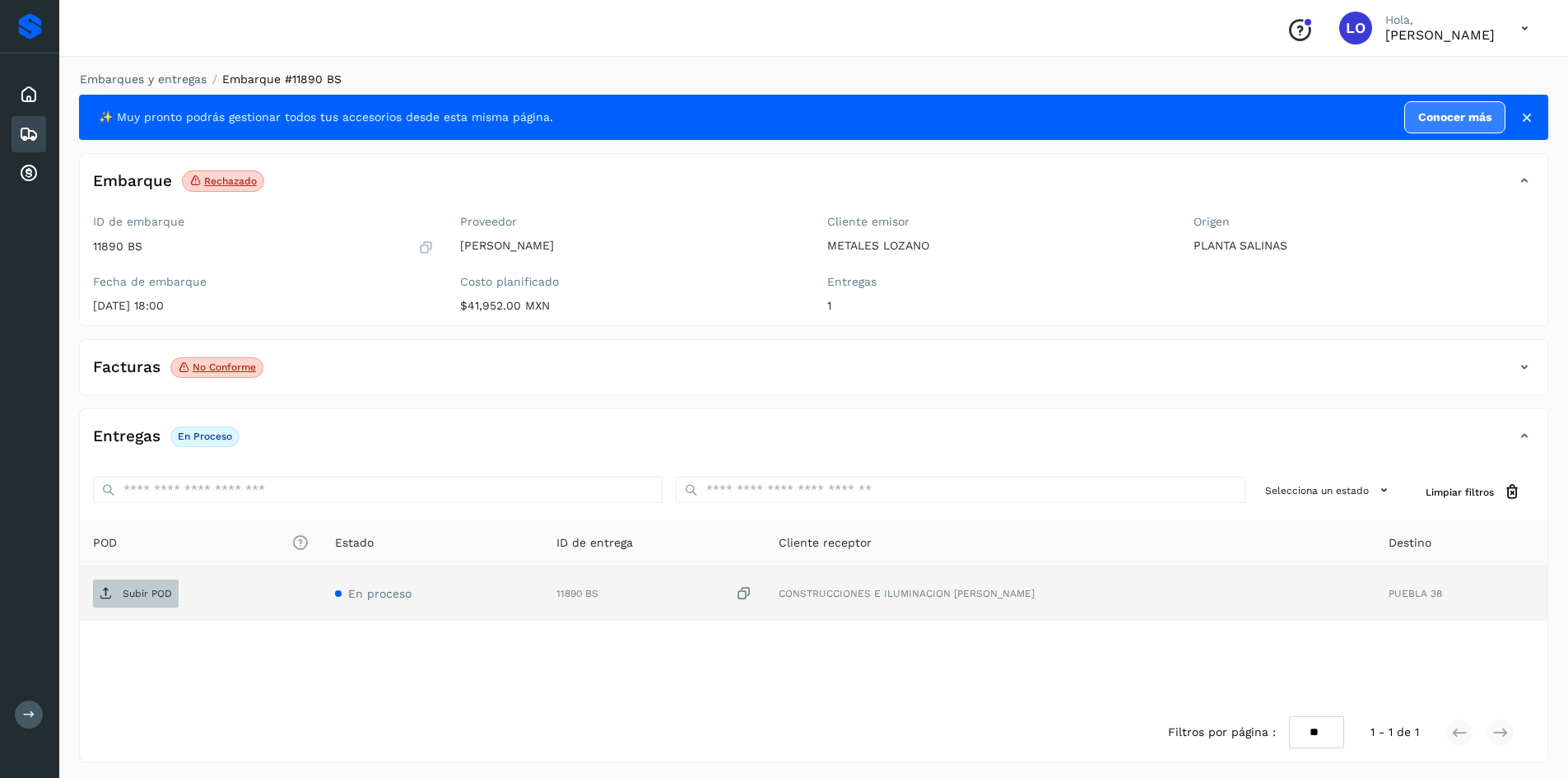
click at [133, 587] on p "Subir POD" at bounding box center [147, 593] width 49 height 11
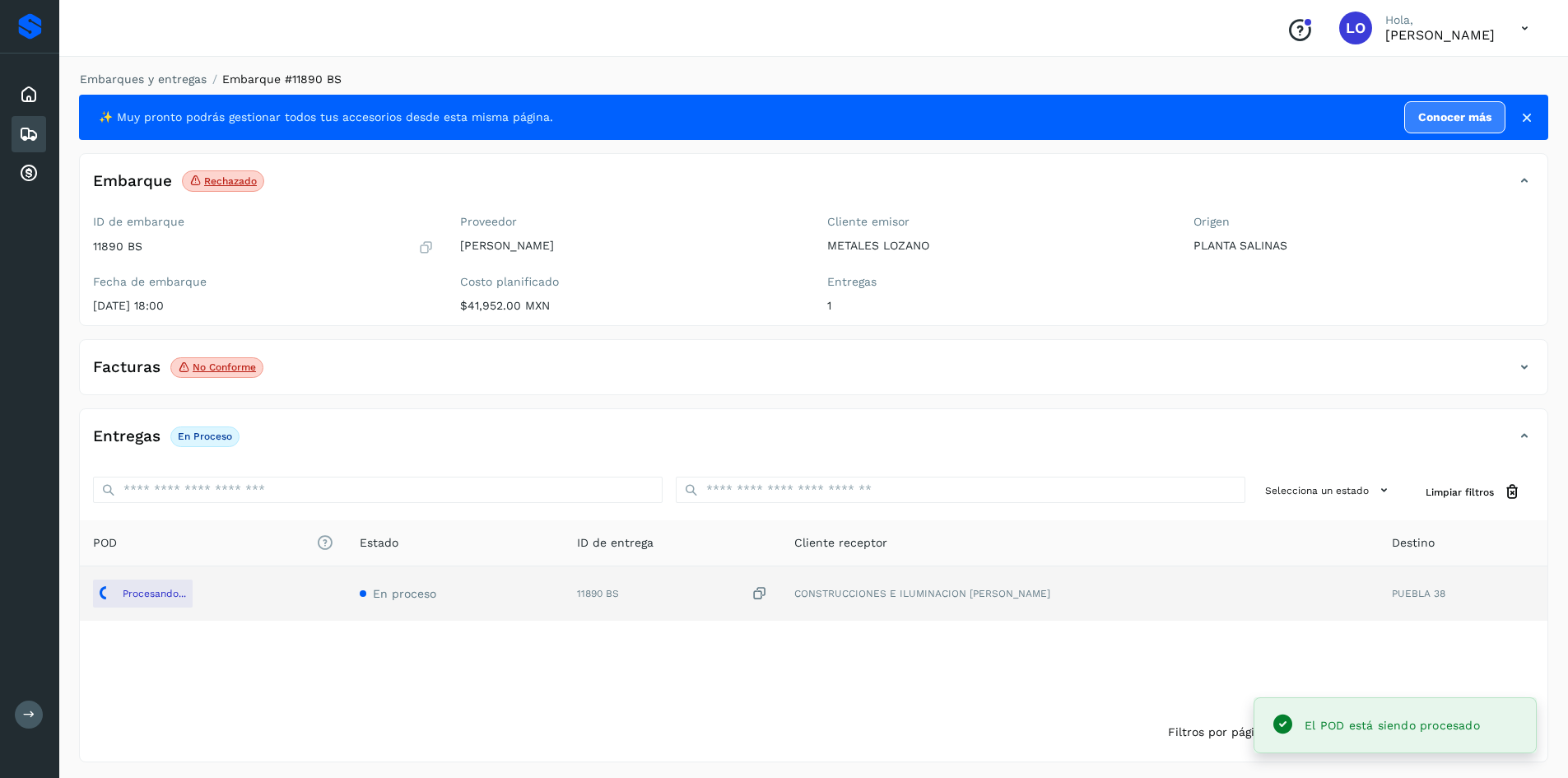
click at [39, 130] on div "Embarques" at bounding box center [28, 135] width 34 height 36
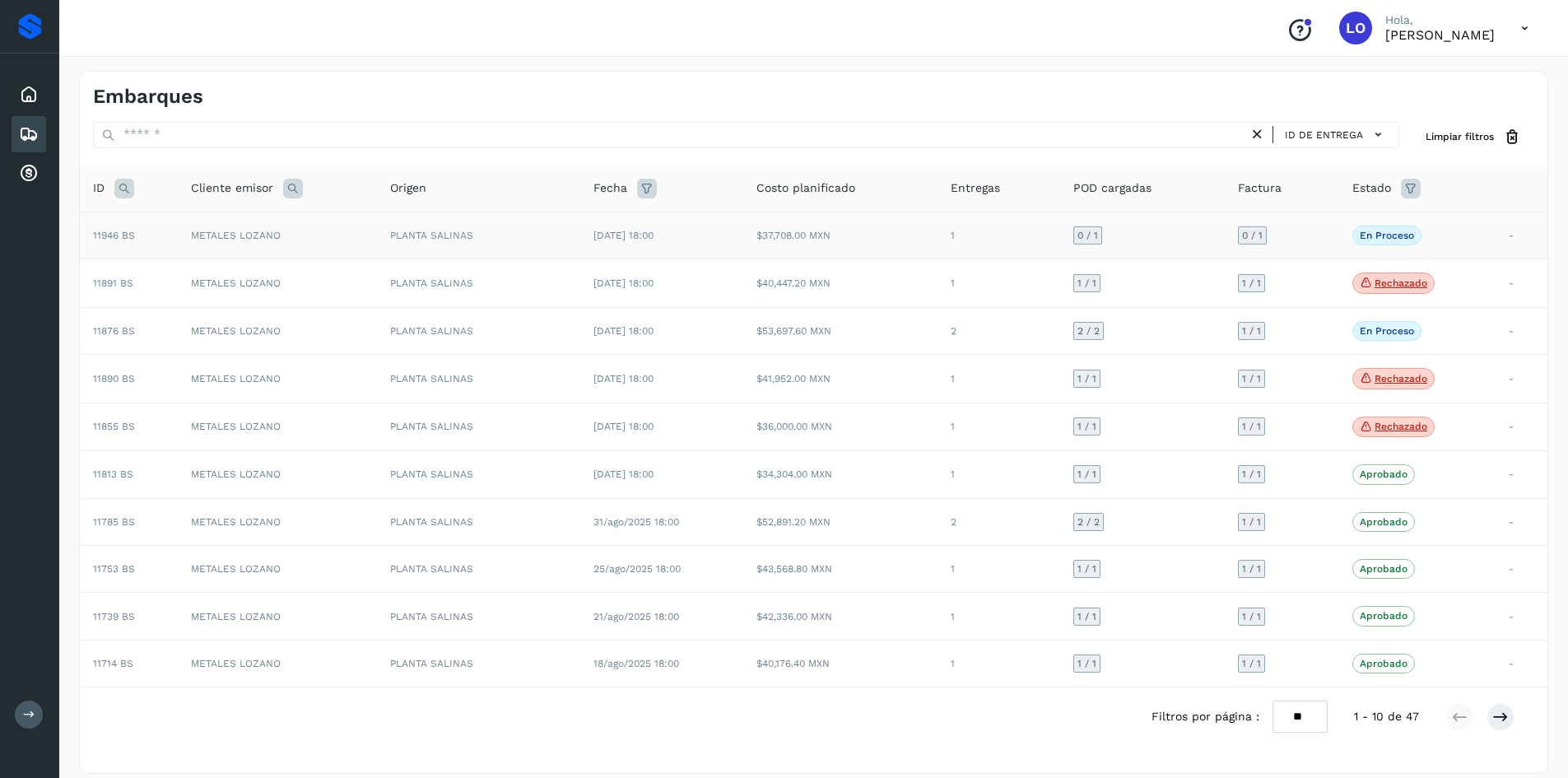
click at [1471, 240] on div "En proceso La validación de [GEOGRAPHIC_DATA] para este embarque ha sido anulad…" at bounding box center [1417, 235] width 130 height 20
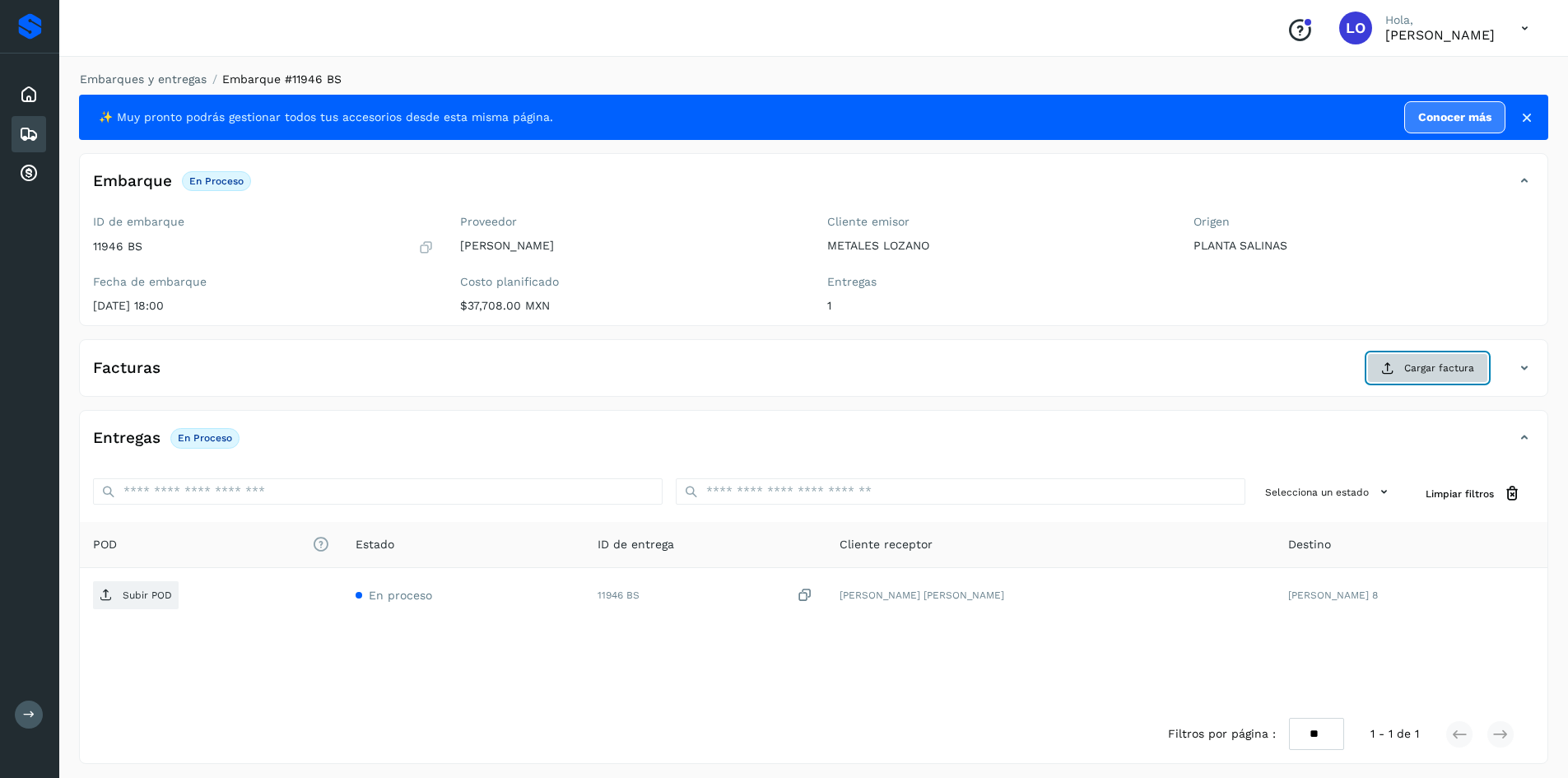
click at [1419, 374] on span "Cargar factura" at bounding box center [1439, 367] width 70 height 15
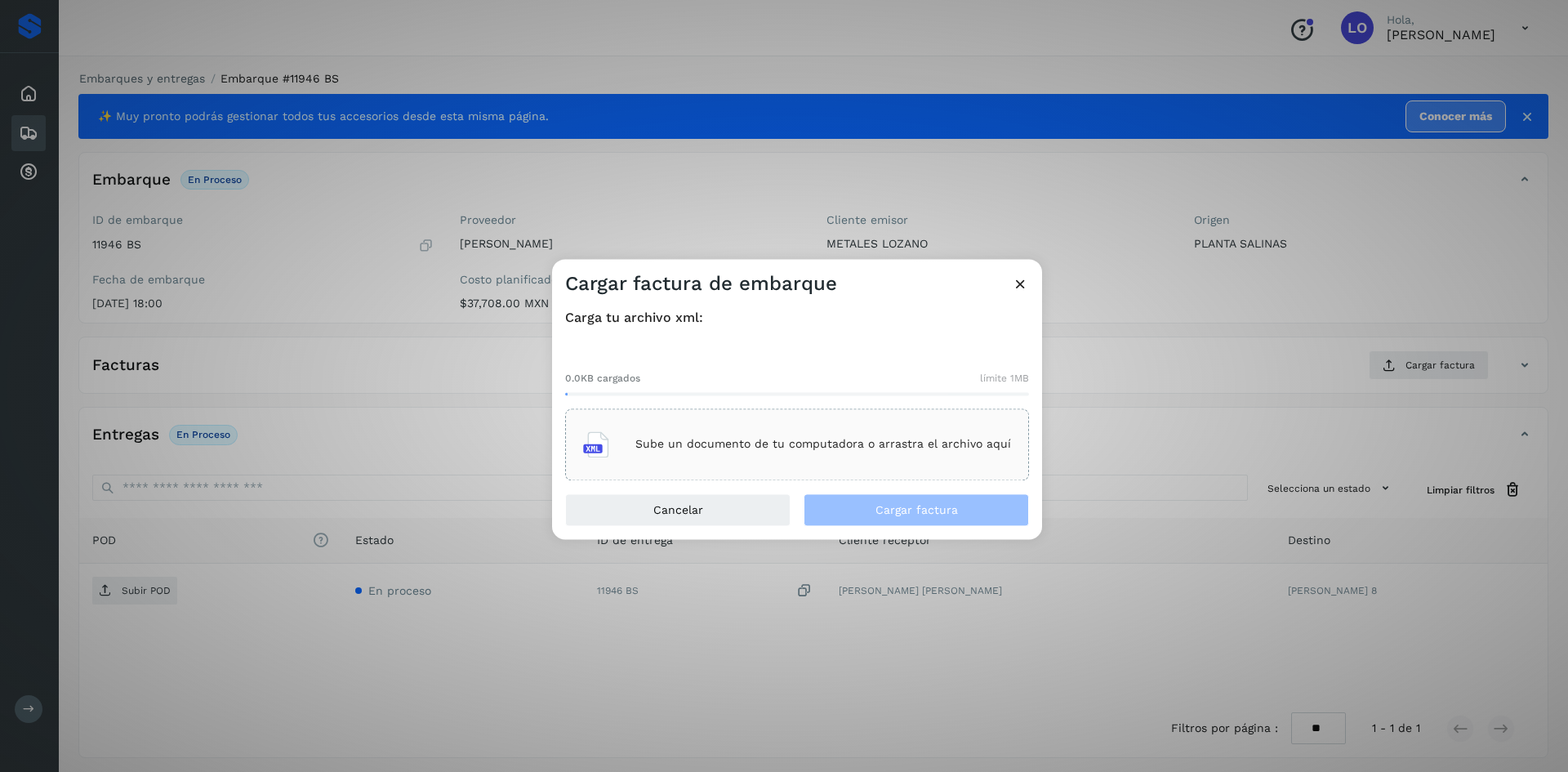
click at [811, 454] on div "Sube un documento de tu computadora o arrastra el archivo aquí" at bounding box center [797, 444] width 428 height 45
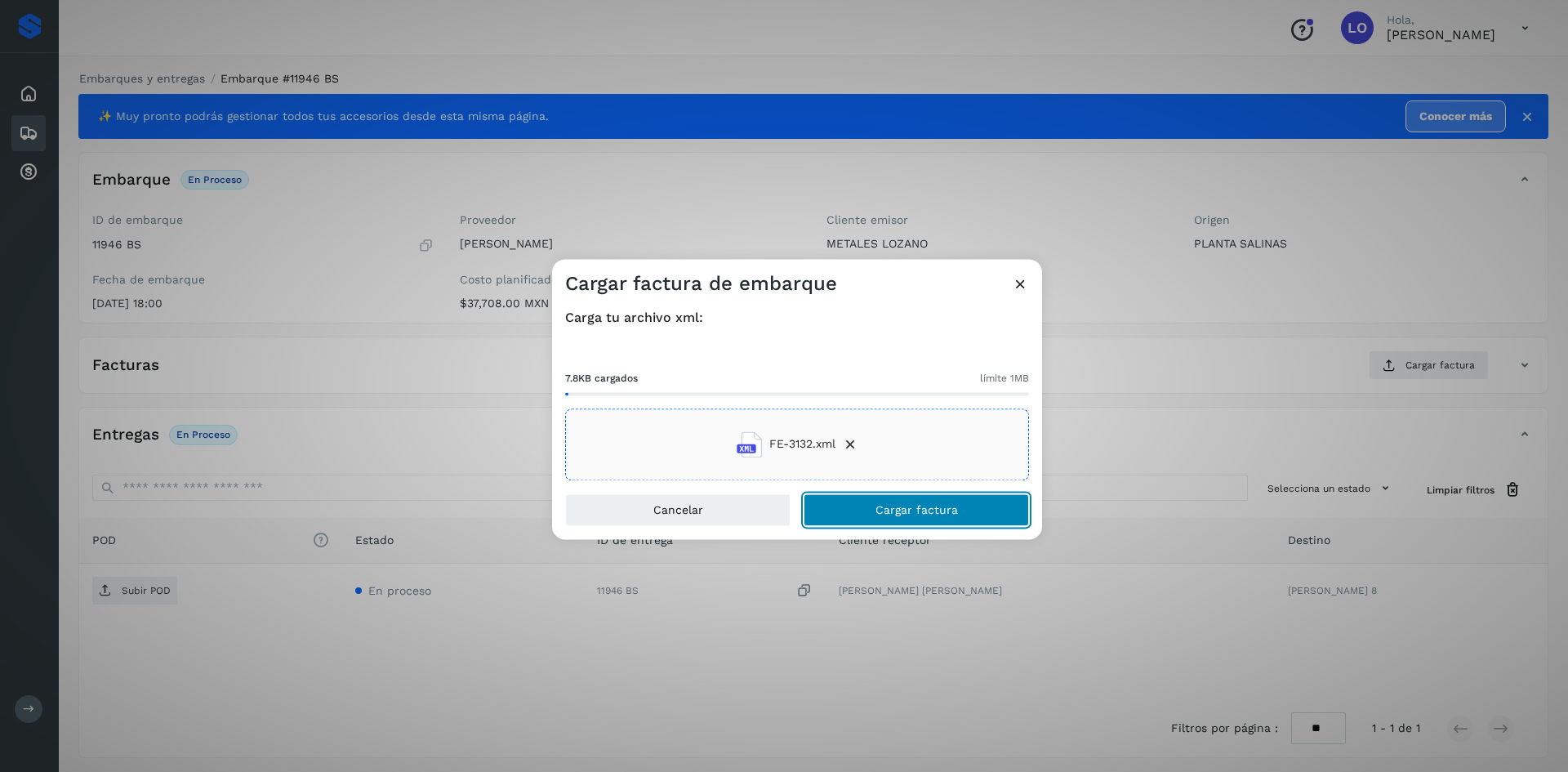
click at [900, 502] on button "Cargar factura" at bounding box center [916, 509] width 225 height 33
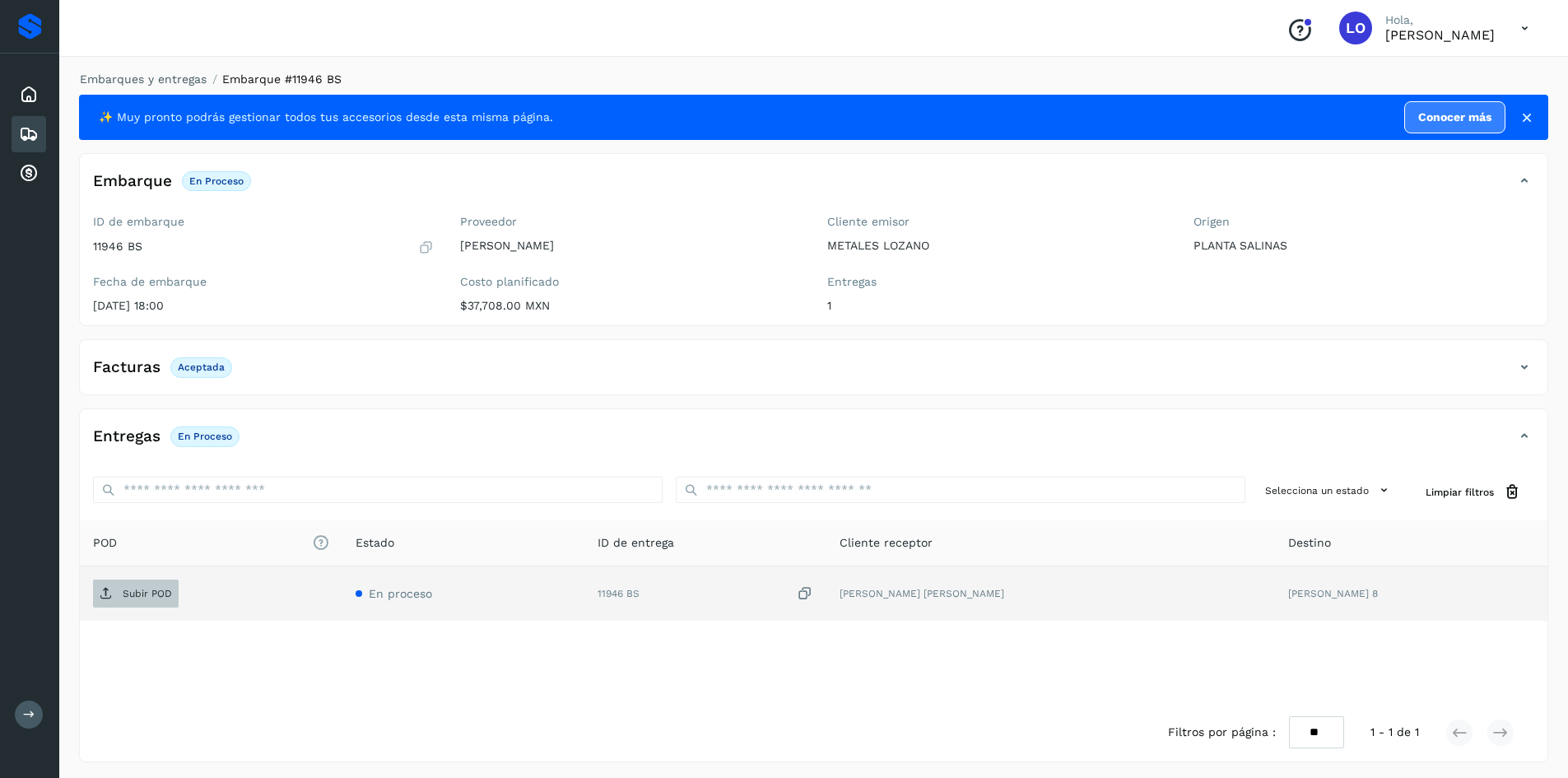
click at [146, 598] on p "Subir POD" at bounding box center [147, 593] width 49 height 11
click at [35, 138] on icon at bounding box center [28, 134] width 20 height 20
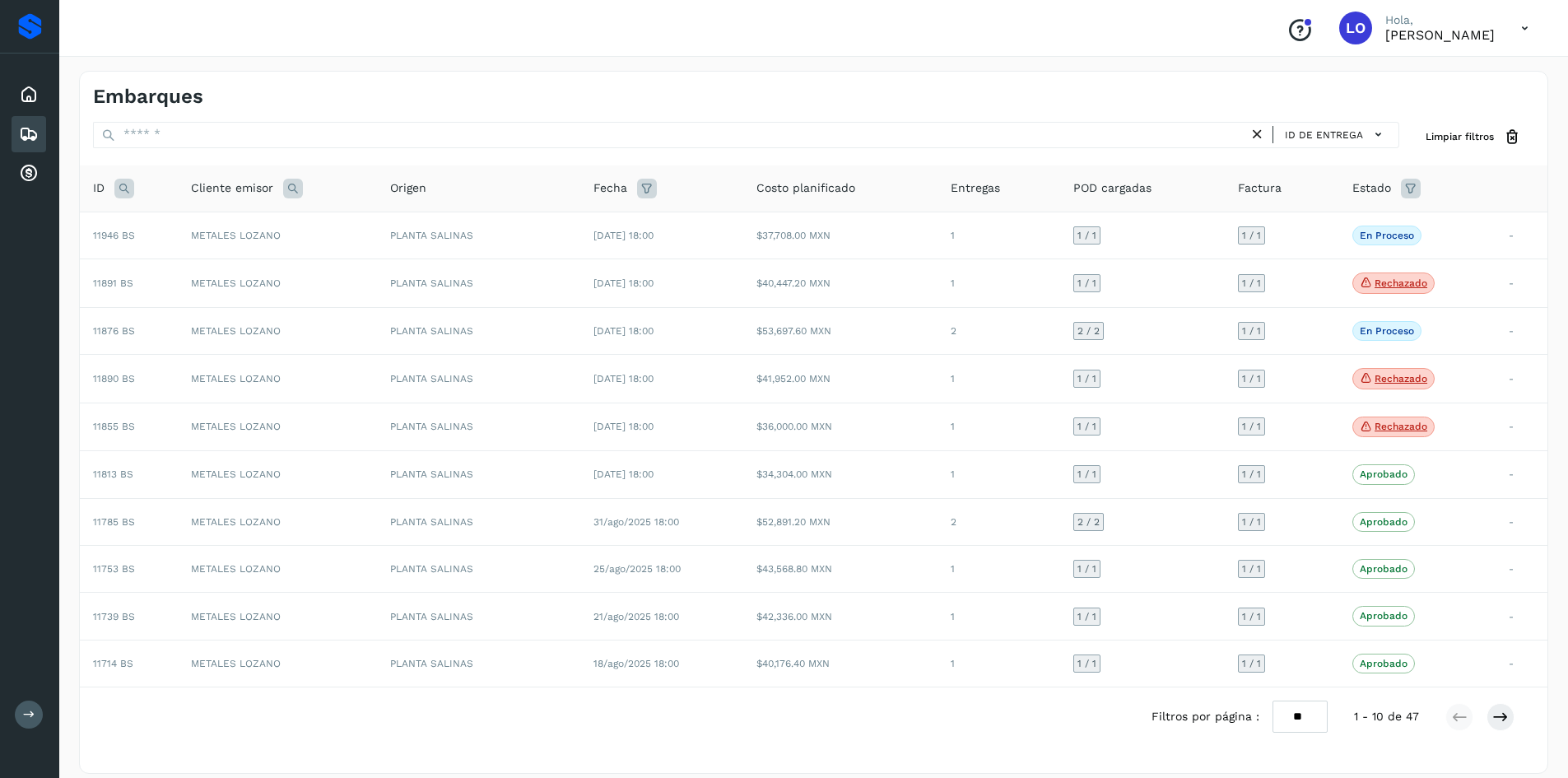
click at [1523, 32] on icon at bounding box center [1524, 28] width 34 height 34
click at [1411, 66] on div "Cerrar sesión" at bounding box center [1442, 74] width 196 height 31
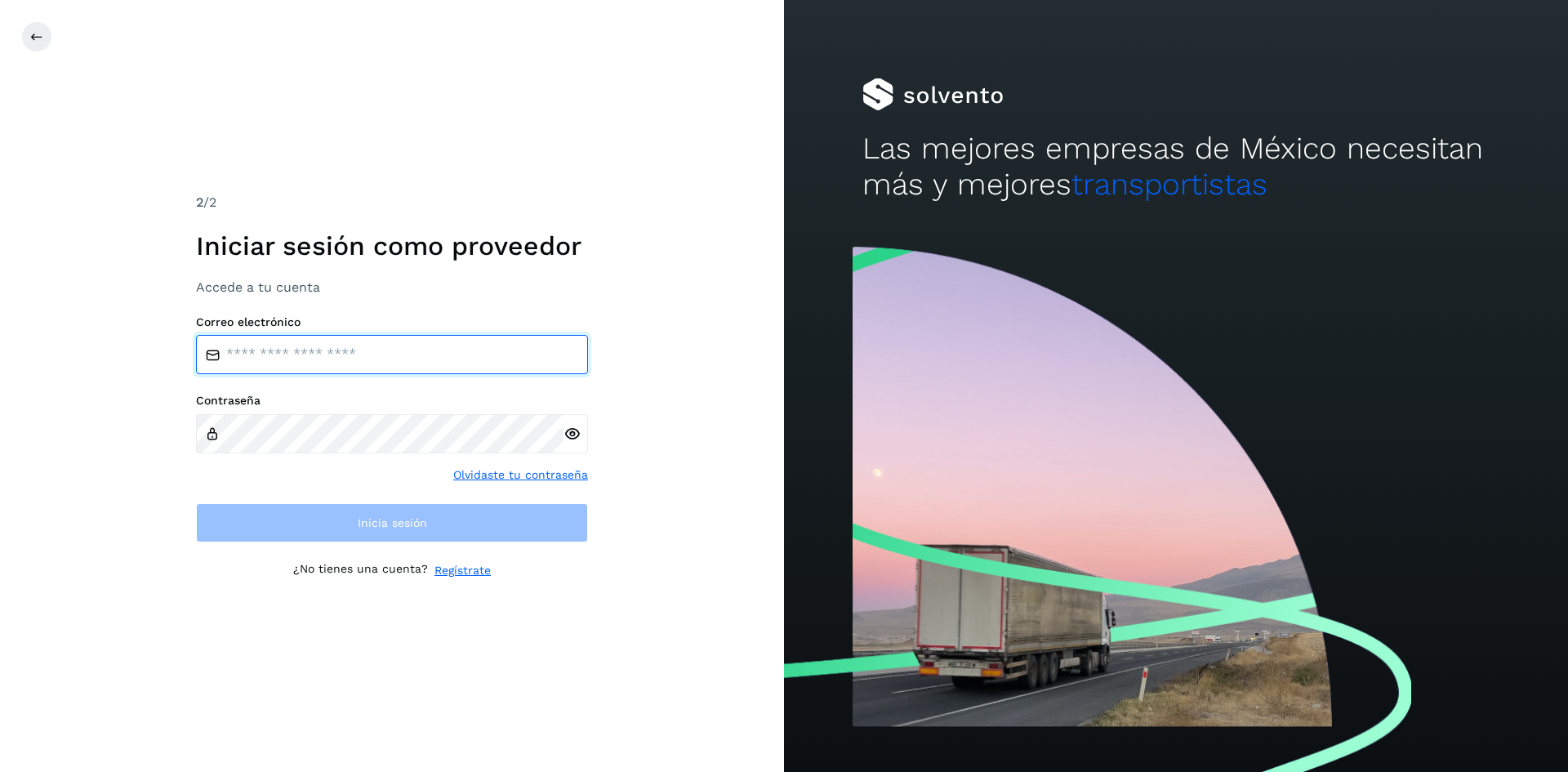
type input "**********"
